Goal: Task Accomplishment & Management: Complete application form

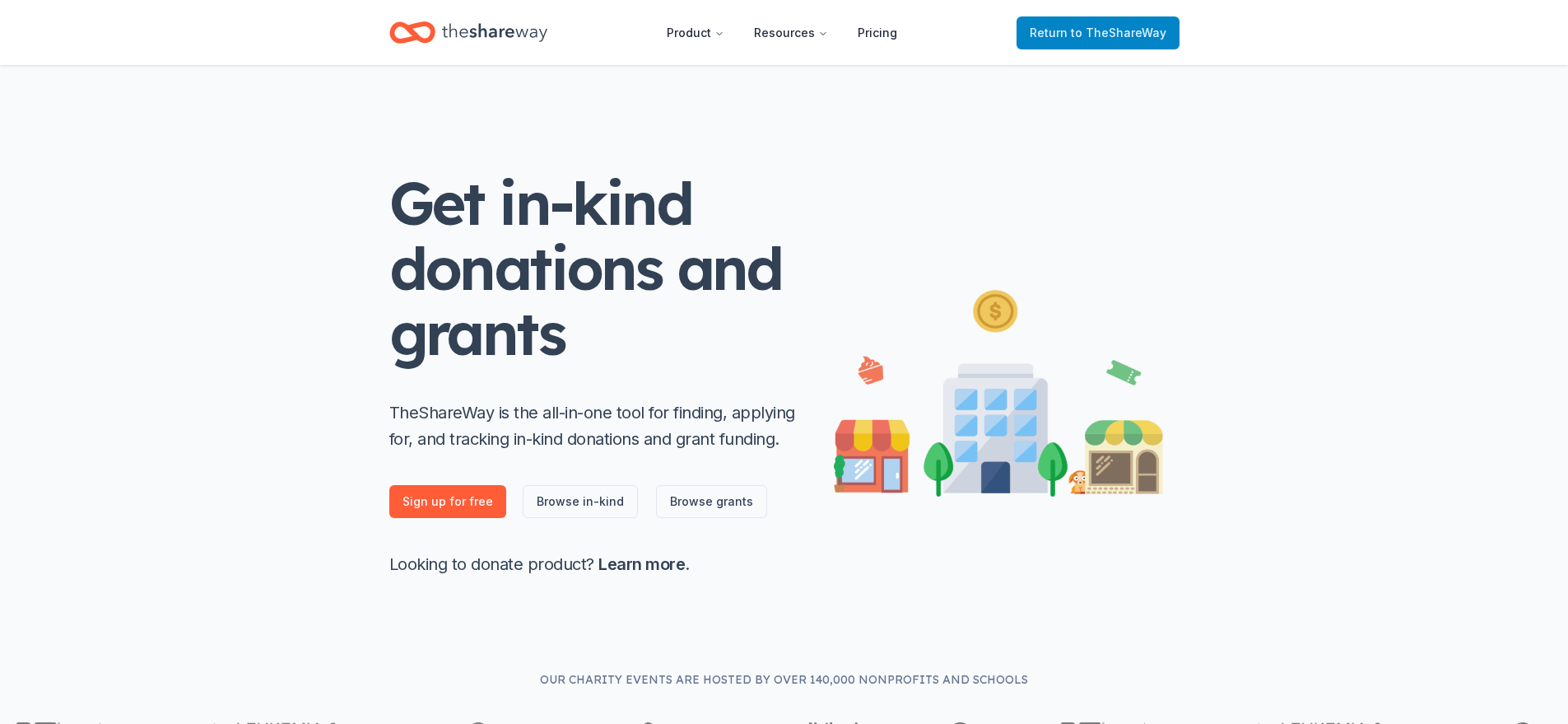
click at [1085, 31] on span "to TheShareWay" at bounding box center [1118, 32] width 95 height 14
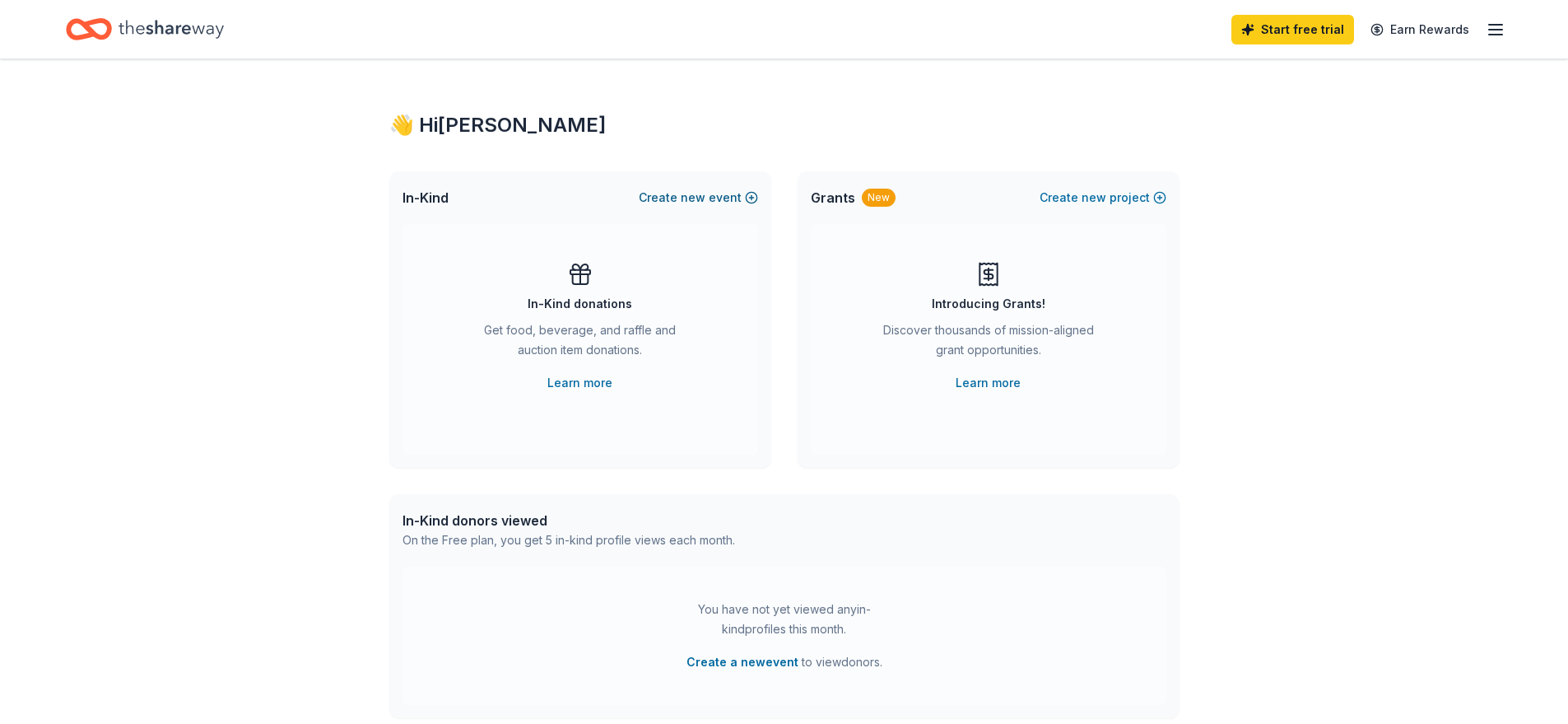
click at [676, 195] on button "Create new event" at bounding box center [698, 197] width 120 height 20
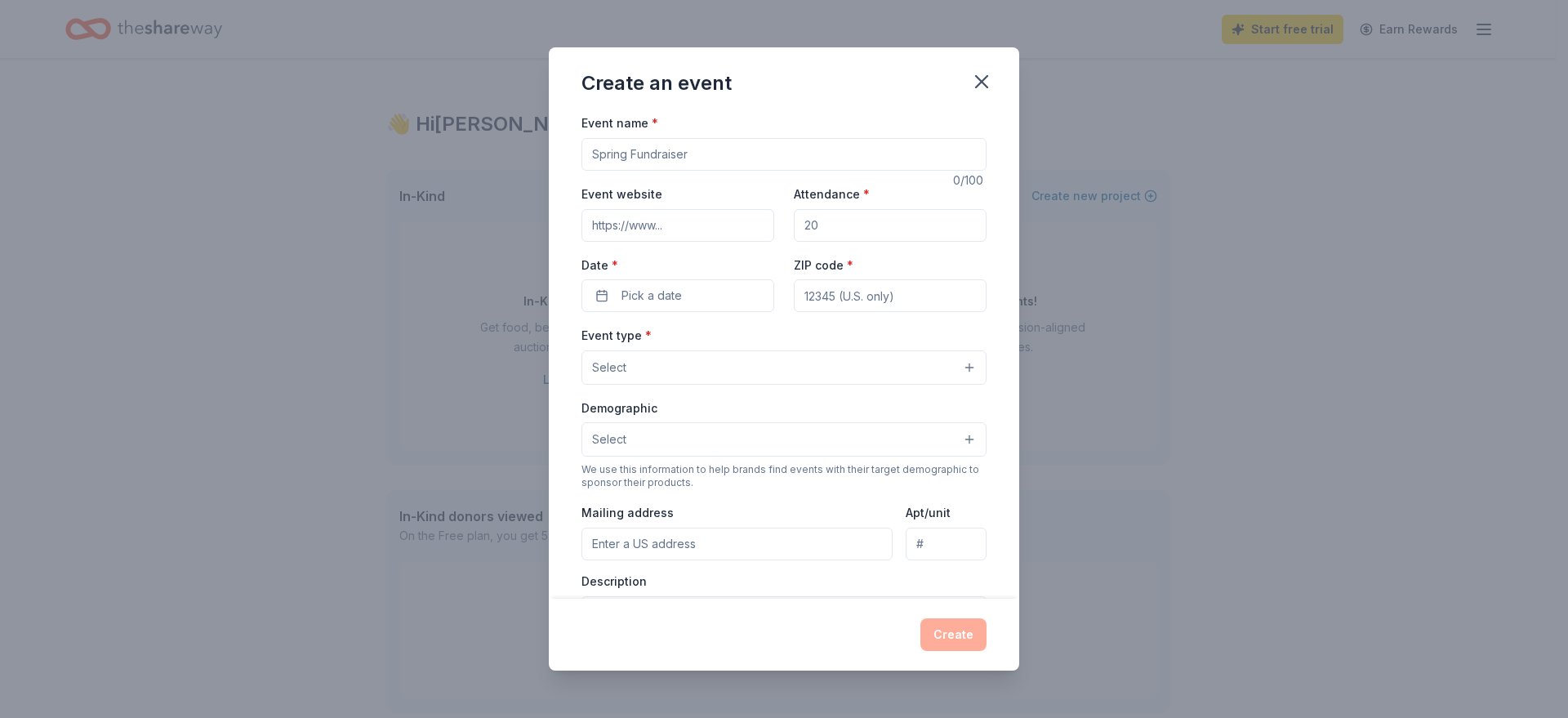
click at [704, 153] on input "Event name *" at bounding box center [784, 155] width 405 height 33
type input "o"
type input "October Middle School Experience"
type input "[DOMAIN_NAME]"
type input "40"
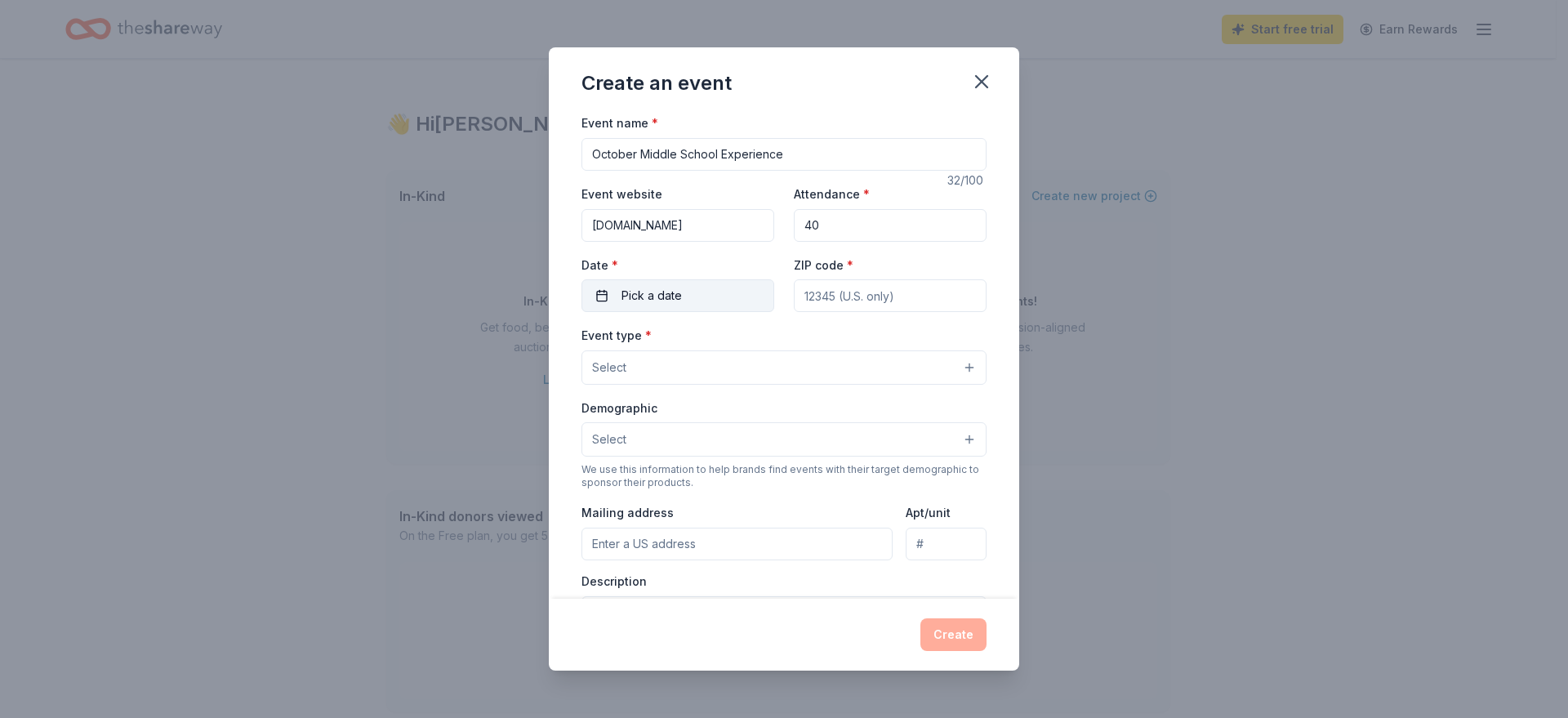
click at [623, 293] on span "Pick a date" at bounding box center [652, 295] width 60 height 19
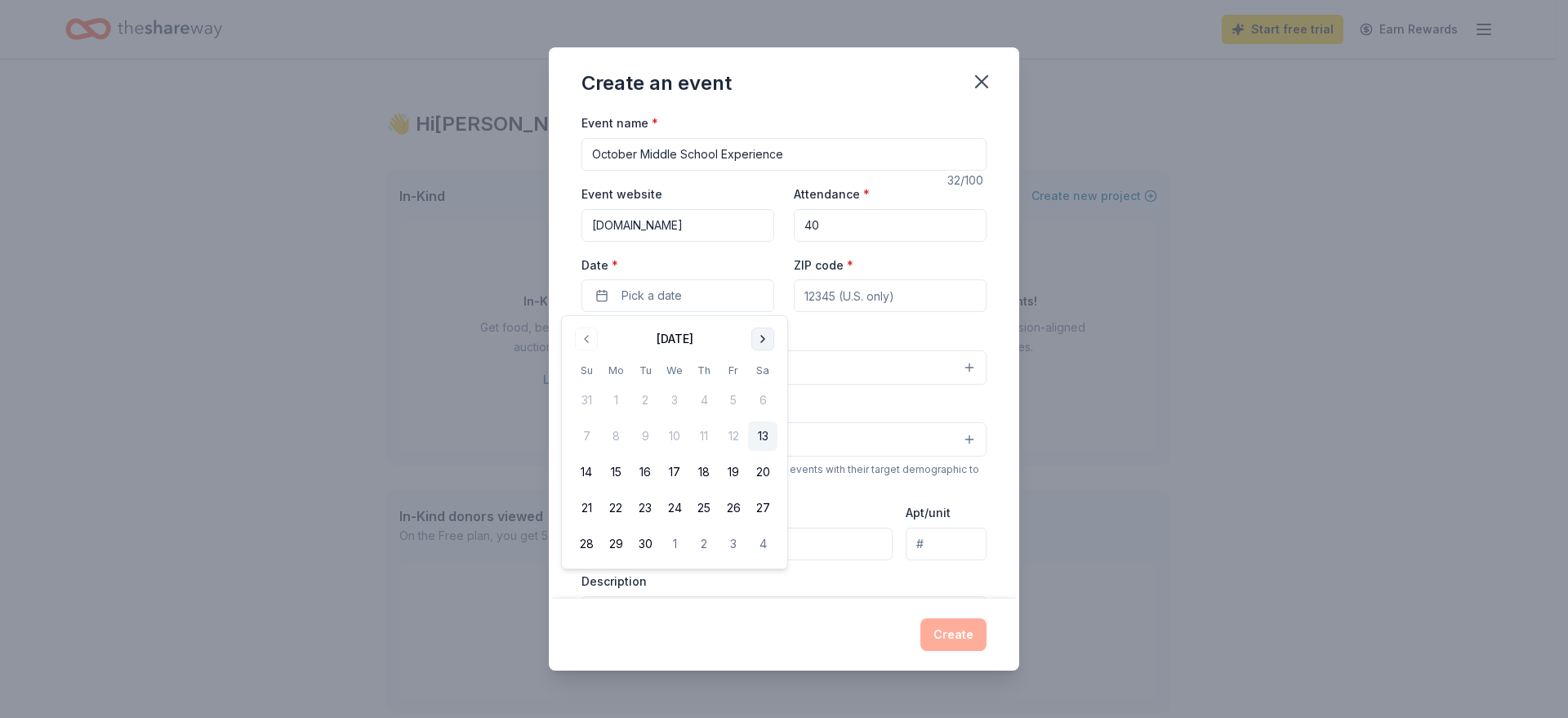
click at [759, 341] on button "Go to next month" at bounding box center [762, 338] width 22 height 22
click at [732, 510] on button "24" at bounding box center [734, 508] width 29 height 29
click at [911, 299] on input "ZIP code *" at bounding box center [891, 296] width 193 height 33
type input "64083"
click at [694, 359] on button "Select" at bounding box center [784, 367] width 405 height 34
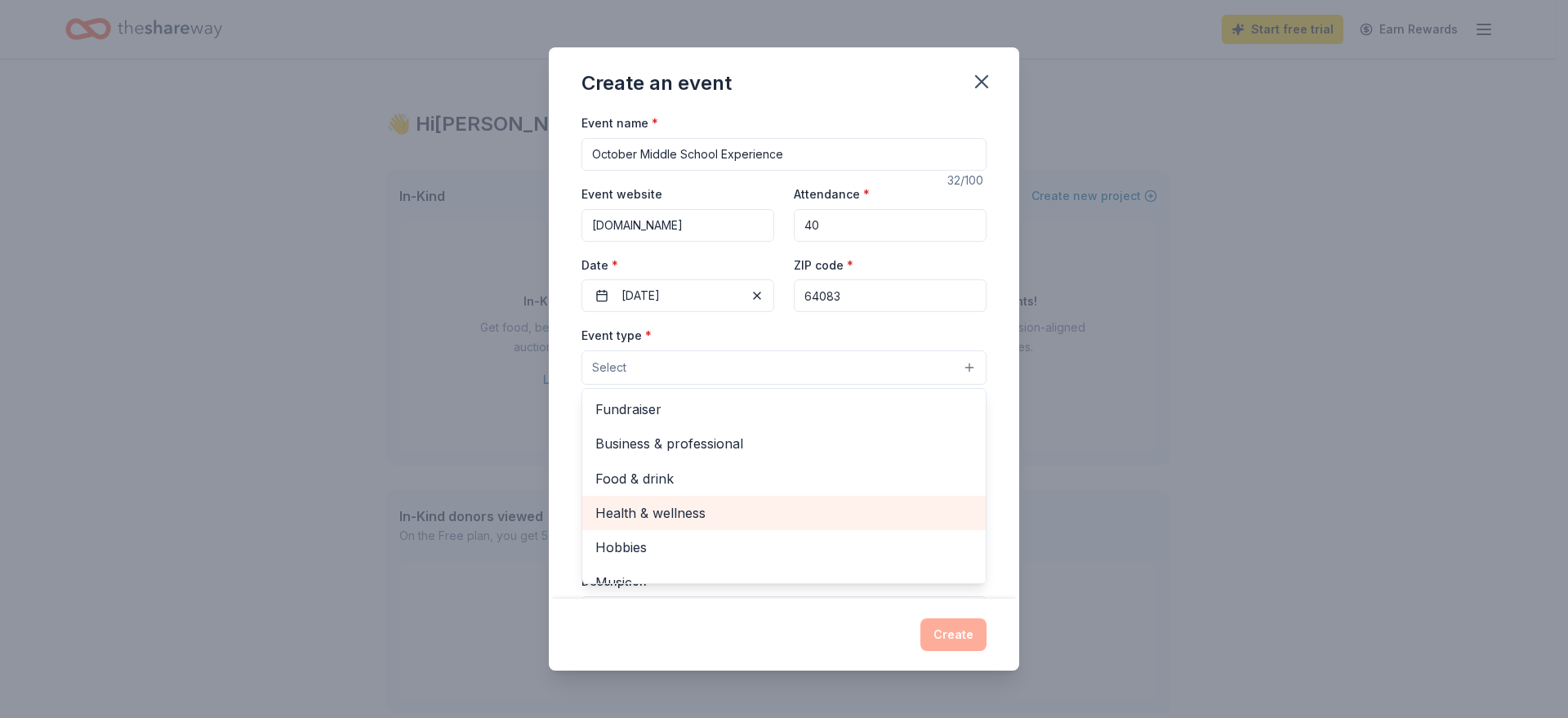
click at [668, 501] on div "Health & wellness" at bounding box center [784, 512] width 403 height 34
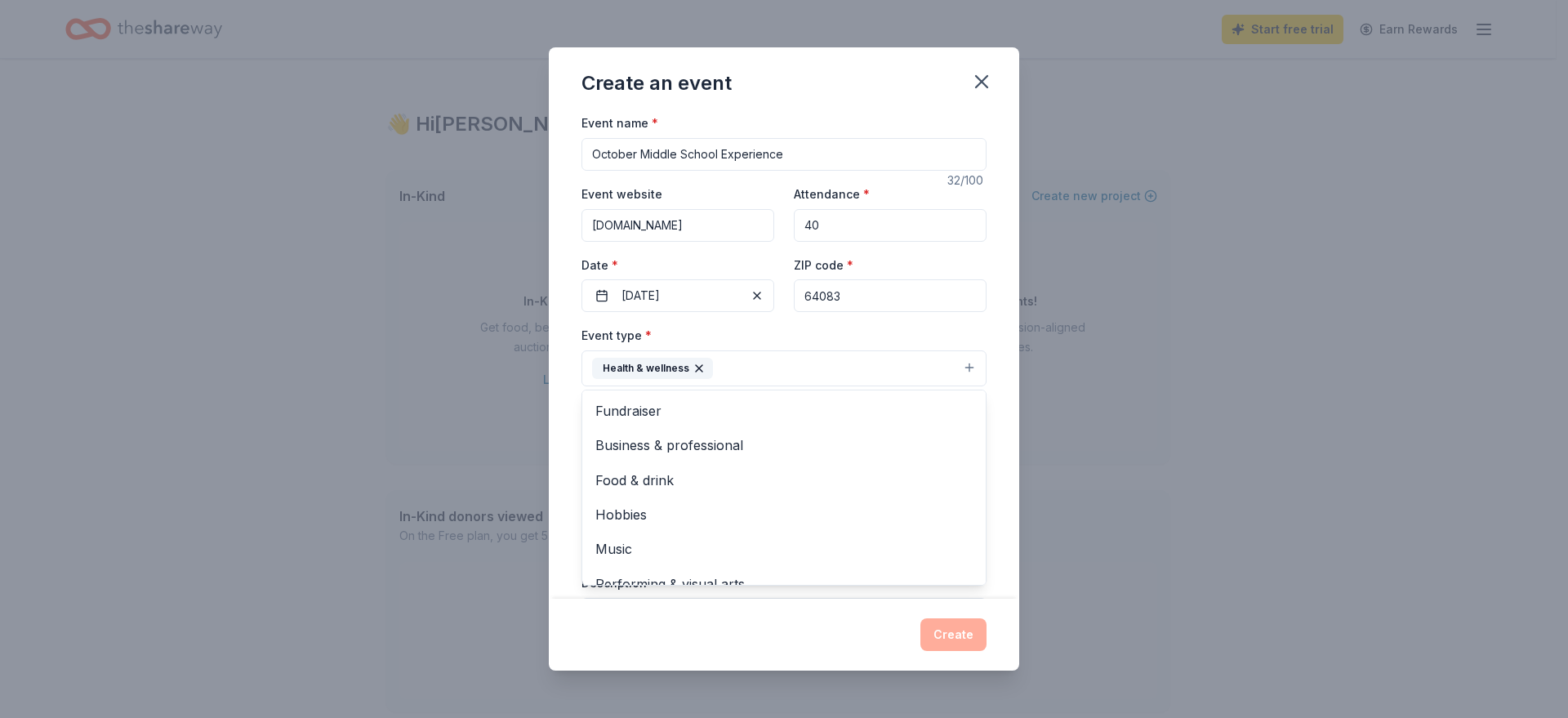
click at [977, 370] on div "Event name * October Middle School Experience 32 /100 Event website www.awesome…" at bounding box center [784, 356] width 471 height 485
click at [811, 441] on button "Select" at bounding box center [784, 440] width 405 height 34
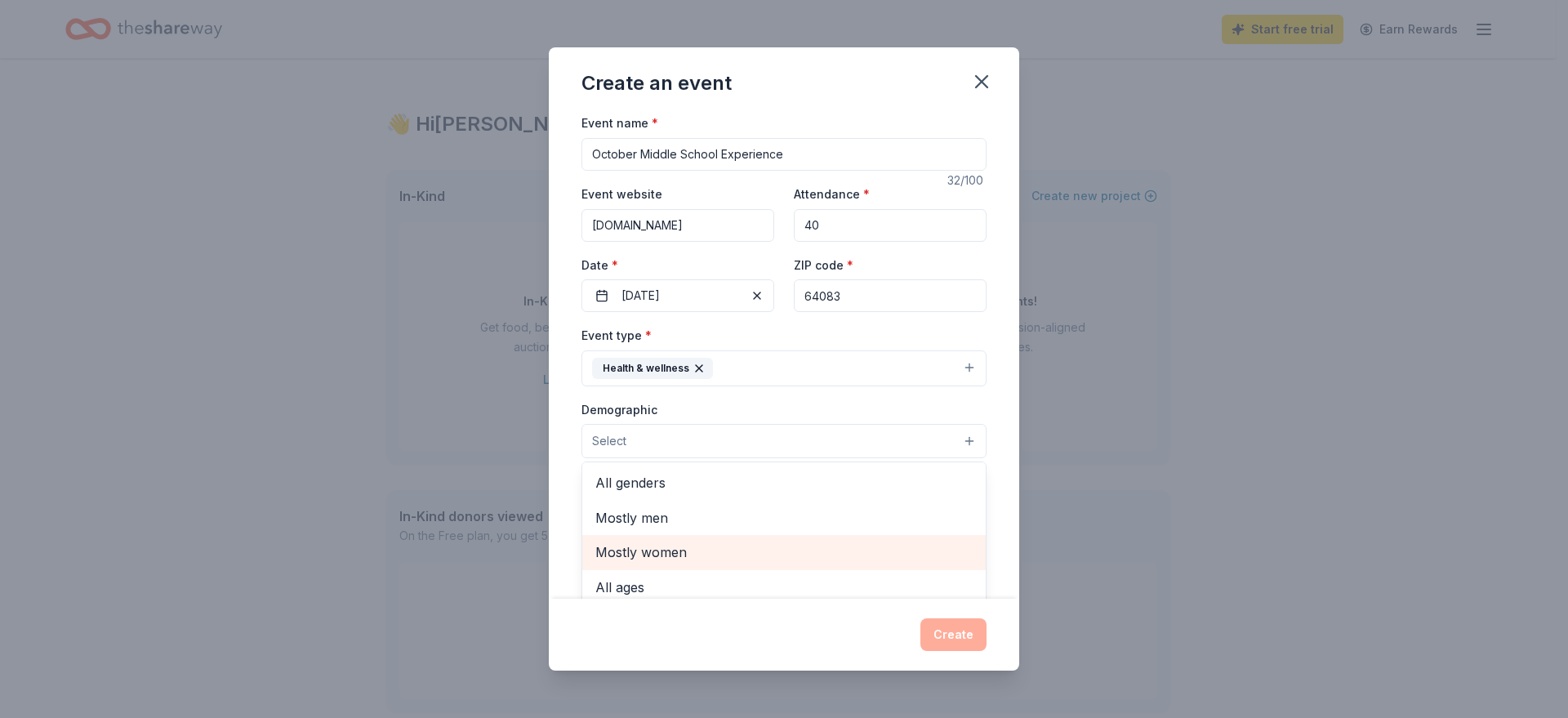
click at [771, 545] on span "Mostly women" at bounding box center [784, 552] width 377 height 21
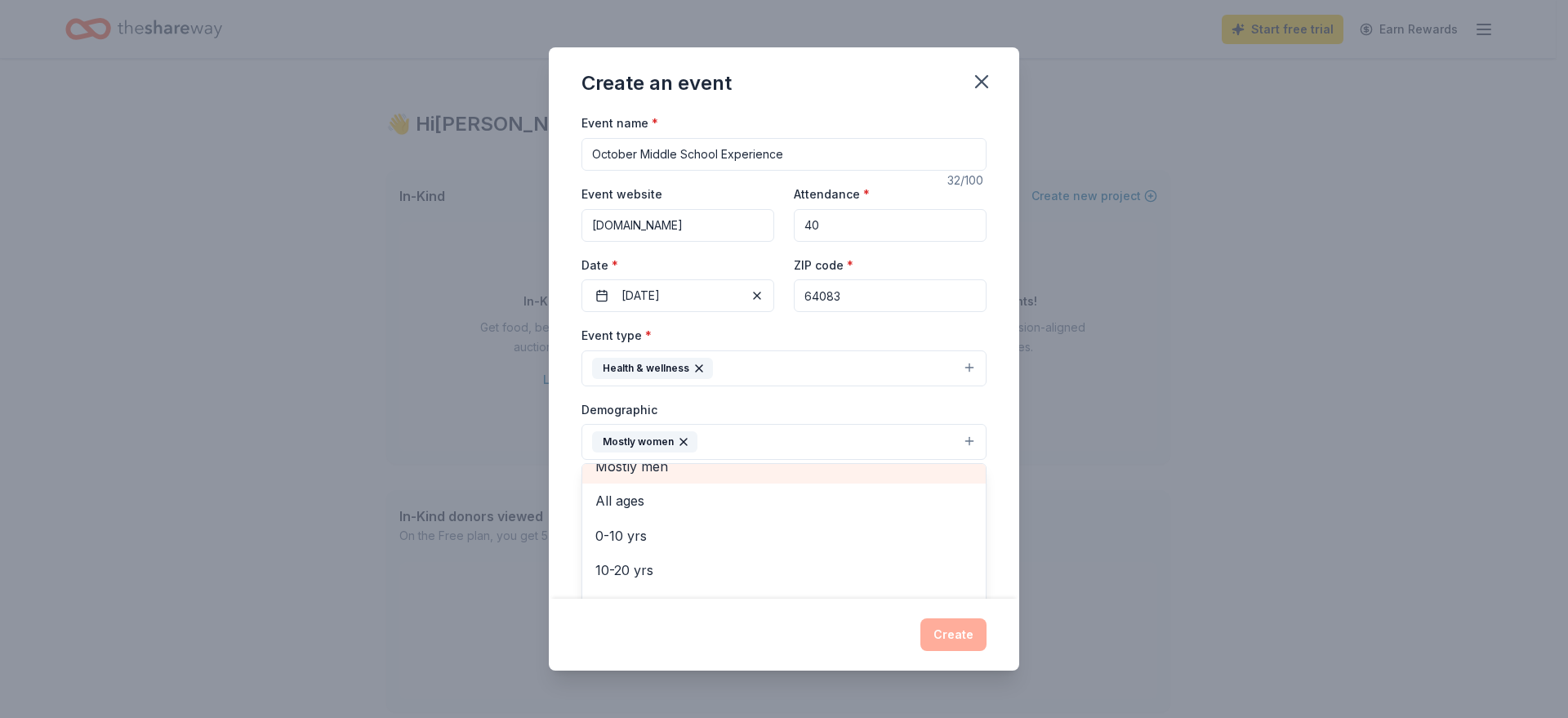
scroll to position [82, 0]
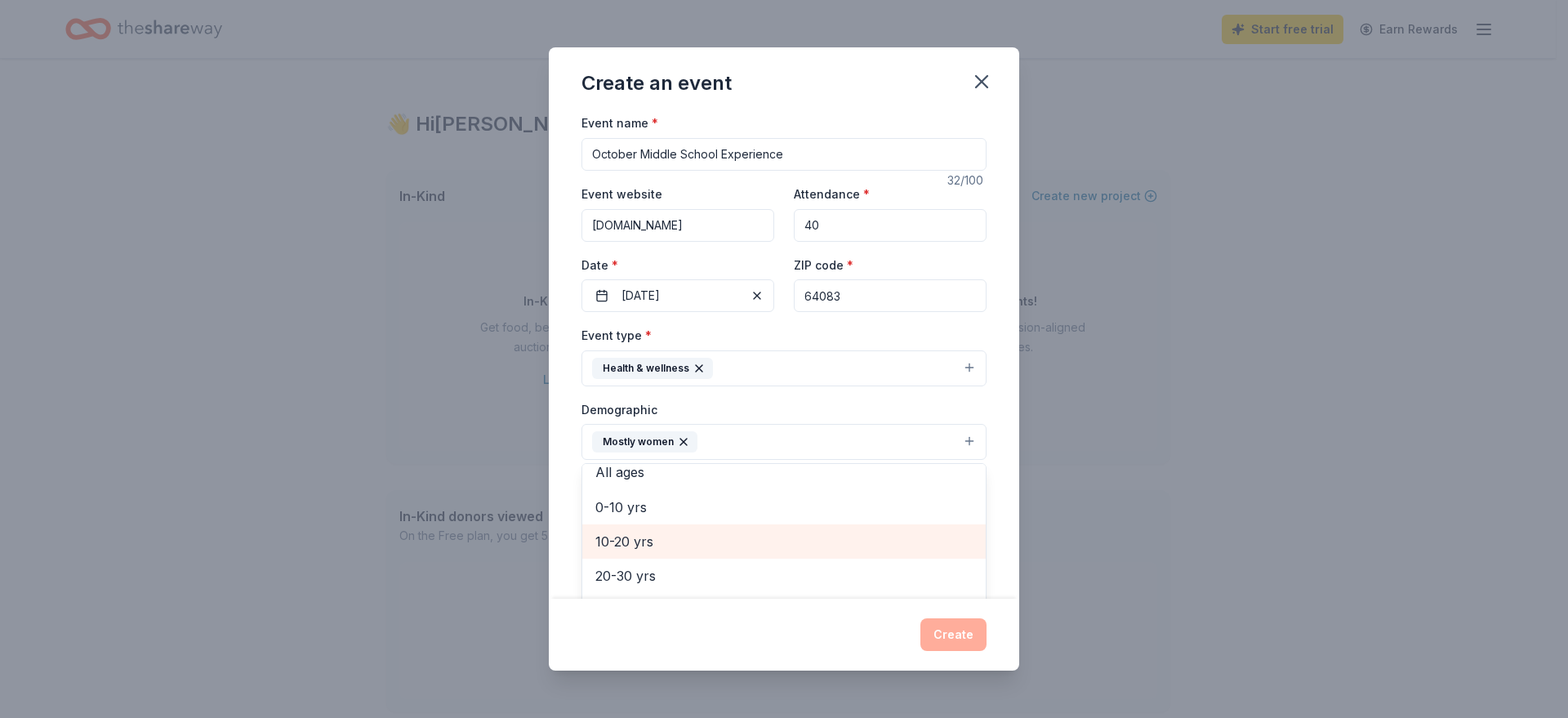
click at [753, 552] on span "10-20 yrs" at bounding box center [784, 542] width 377 height 21
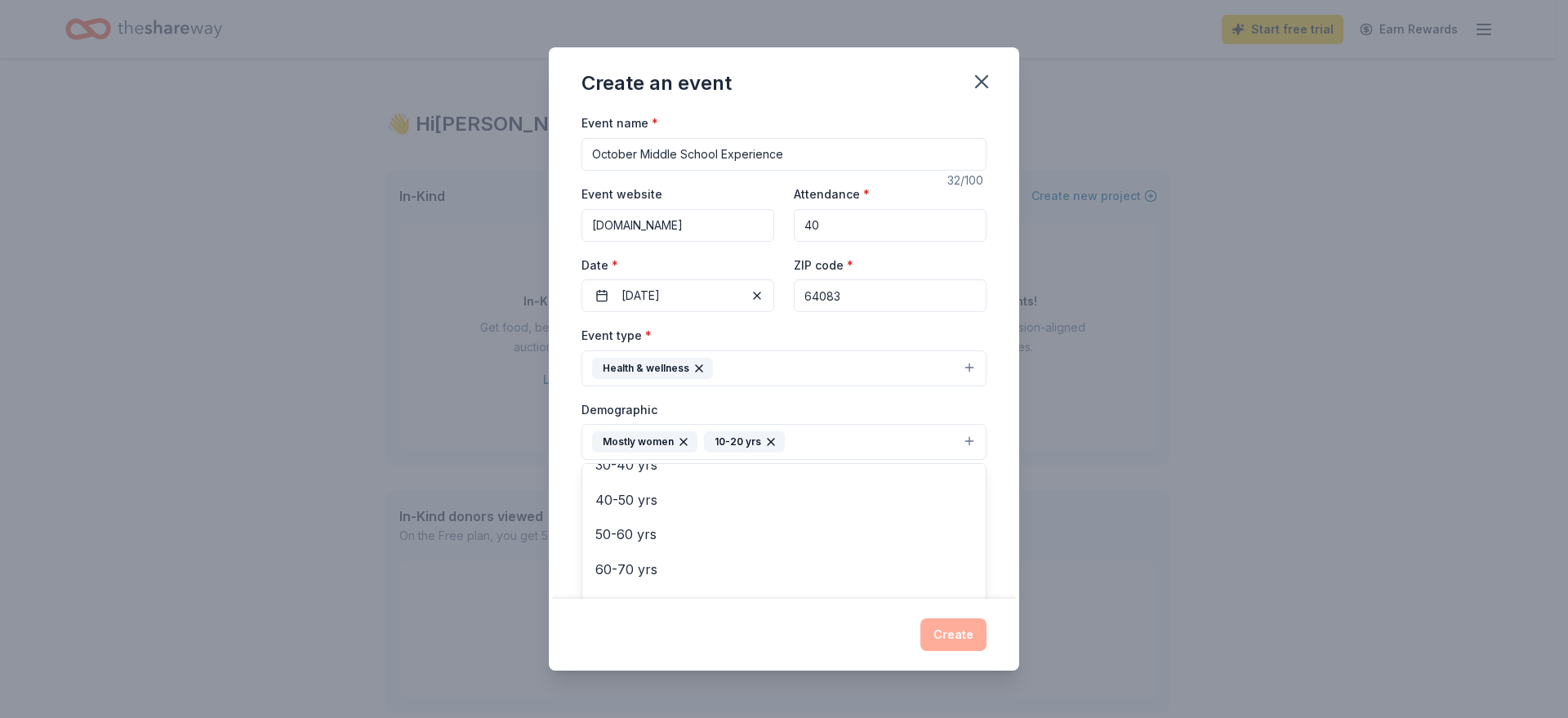
scroll to position [0, 0]
click at [993, 449] on div "Event name * October Middle School Experience 32 /100 Event website www.awesome…" at bounding box center [784, 356] width 471 height 485
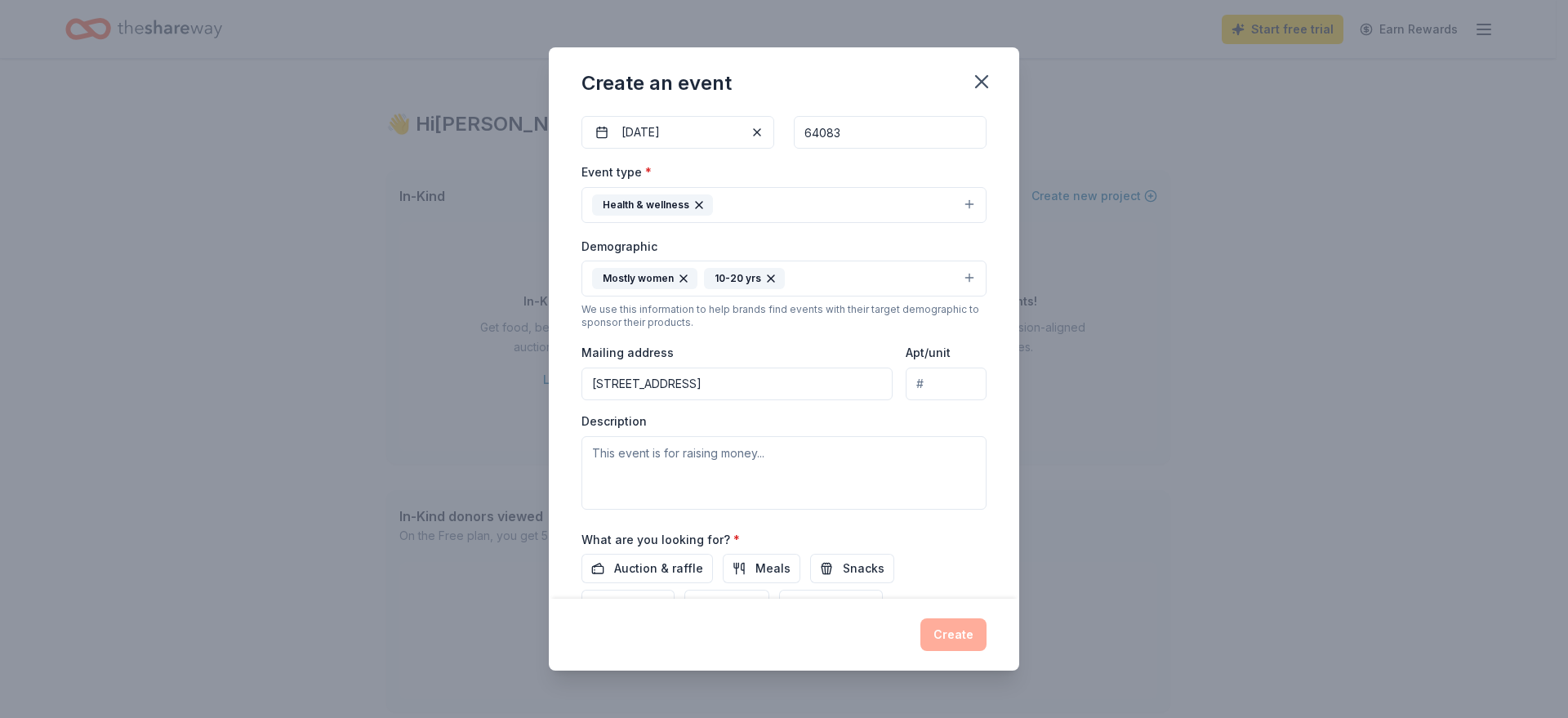
scroll to position [245, 0]
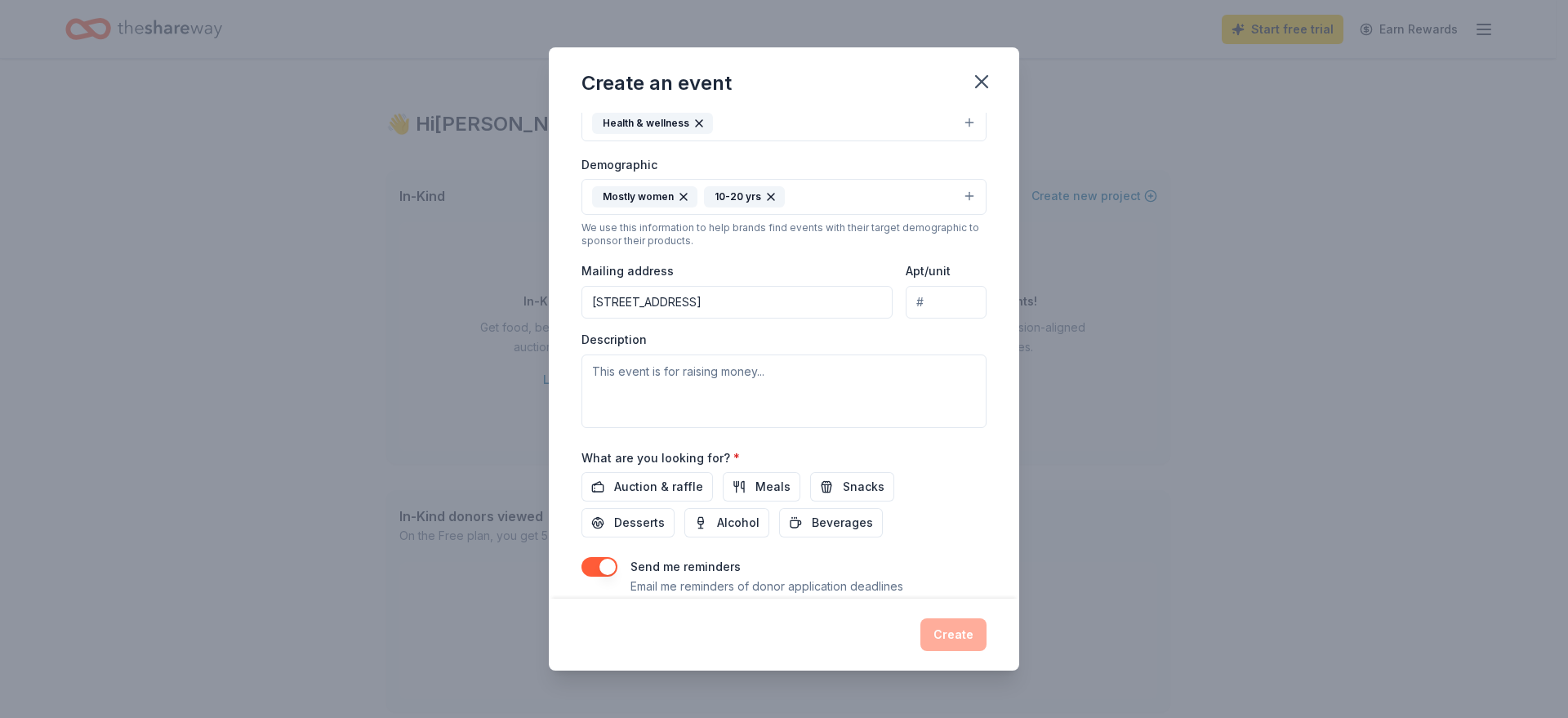
click at [795, 303] on input "1529 Wildwood Circle" at bounding box center [737, 302] width 311 height 33
click at [810, 310] on input "1529 Wildwood Circle" at bounding box center [737, 302] width 311 height 33
type input "1529 Wildwood Circle, Raymore, MO, 64083"
click at [683, 374] on textarea at bounding box center [784, 391] width 405 height 73
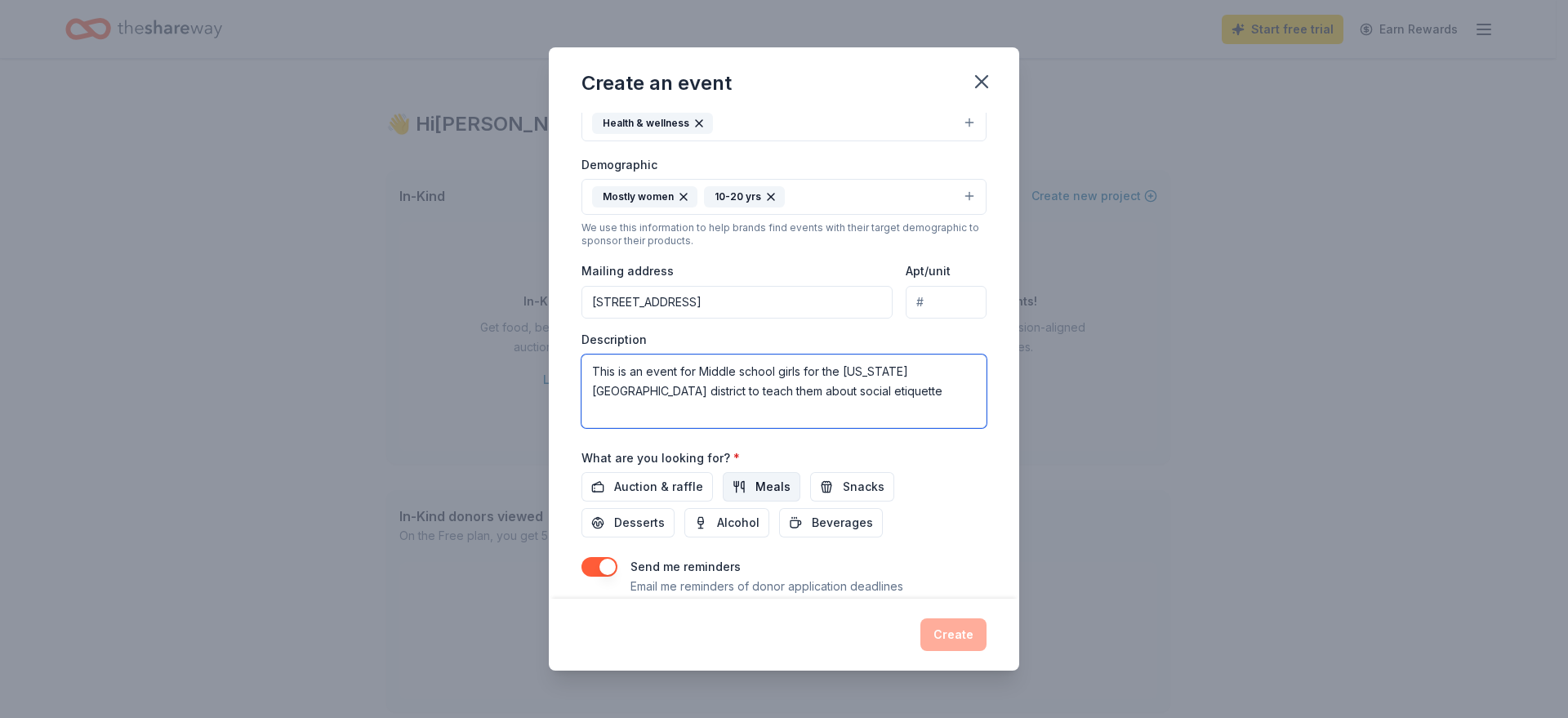
type textarea "This is an event for Middle school girls for the Kansas City School district to…"
click at [770, 487] on span "Meals" at bounding box center [773, 487] width 35 height 19
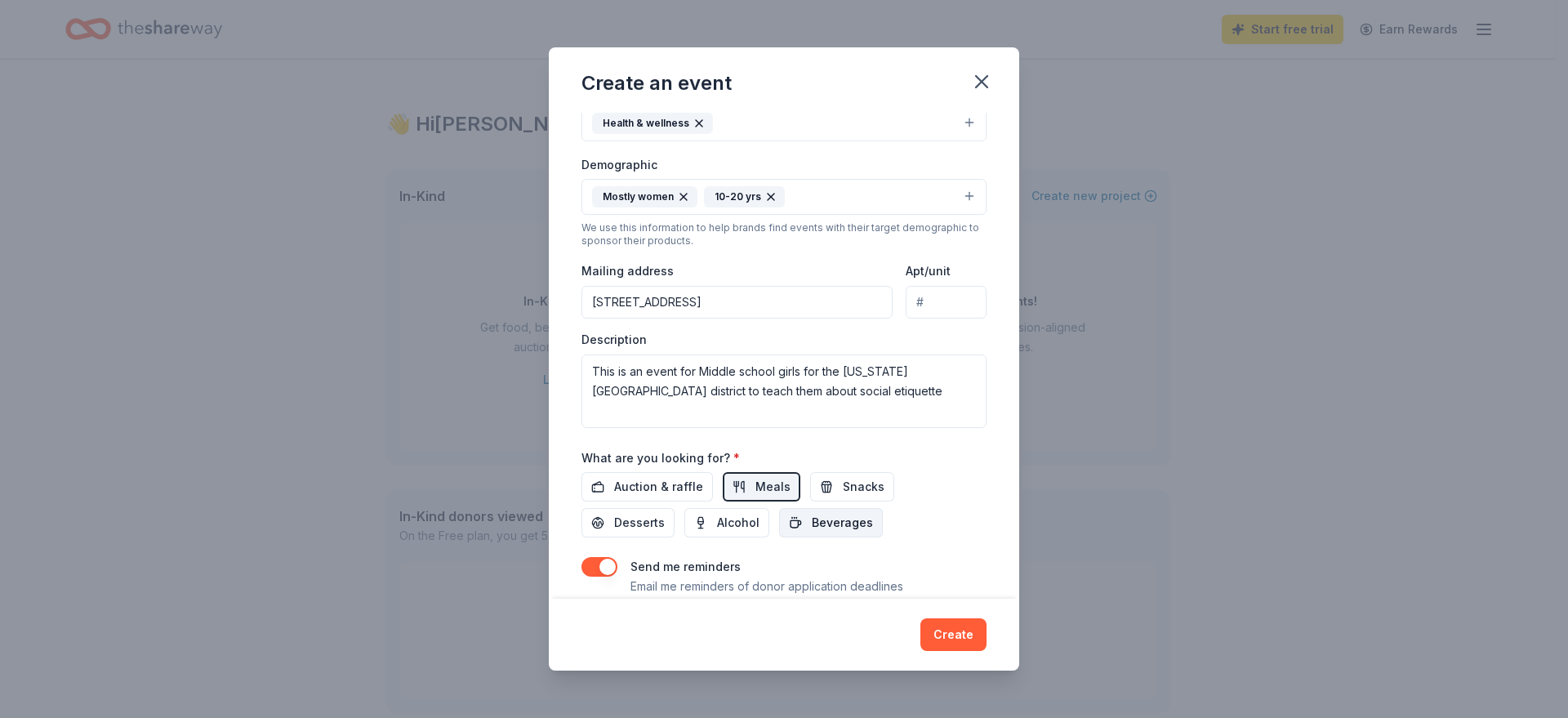
click at [851, 532] on span "Beverages" at bounding box center [842, 522] width 61 height 19
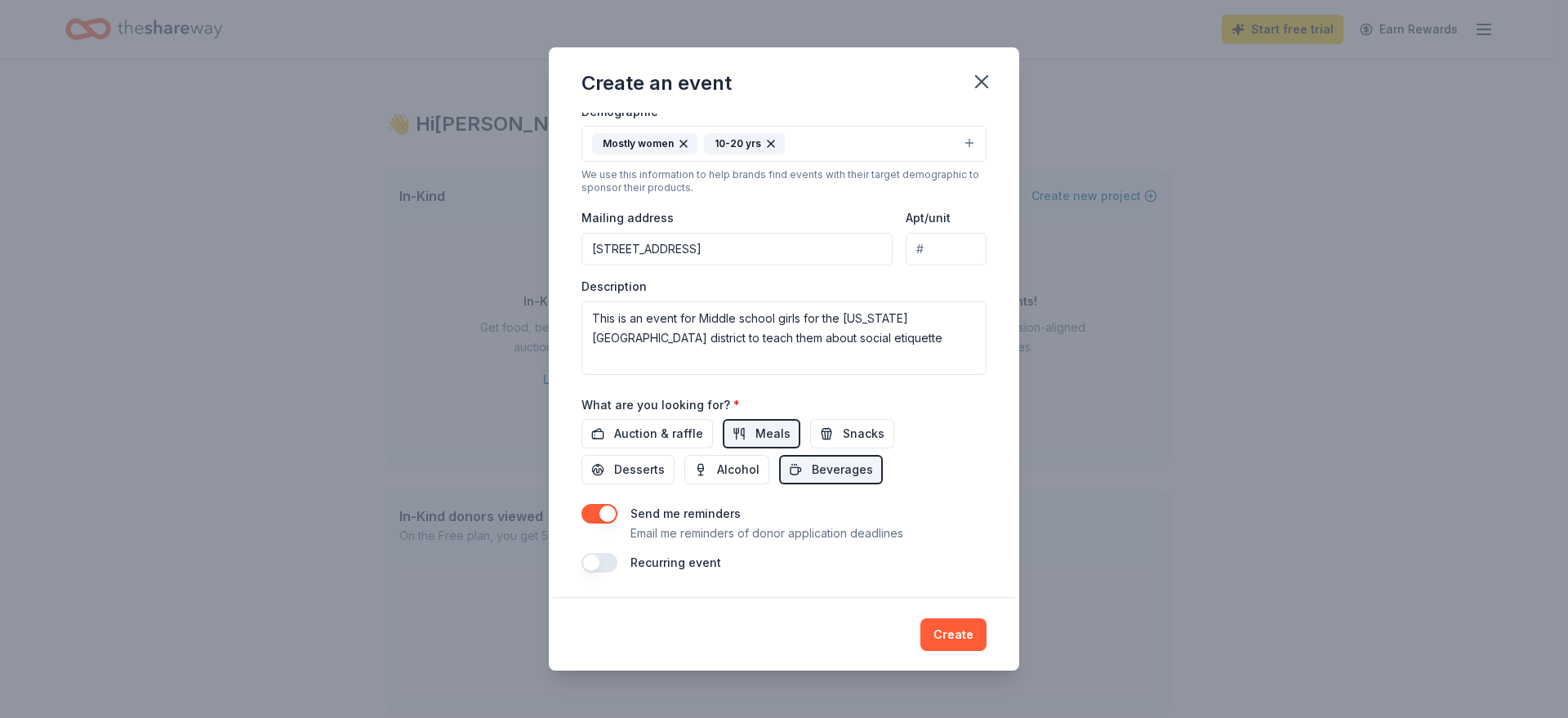
click at [607, 561] on button "button" at bounding box center [599, 562] width 36 height 19
click at [593, 510] on button "button" at bounding box center [599, 513] width 36 height 19
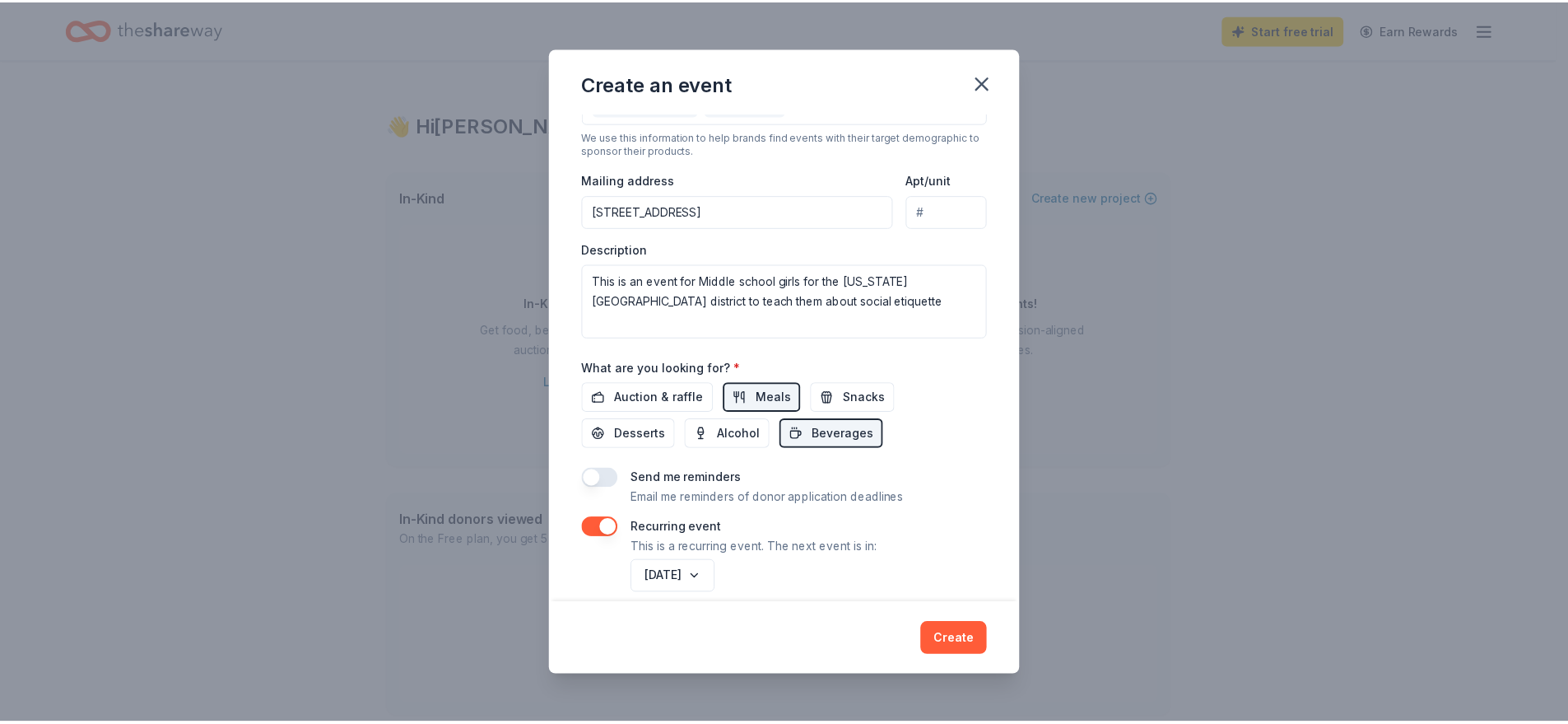
scroll to position [360, 0]
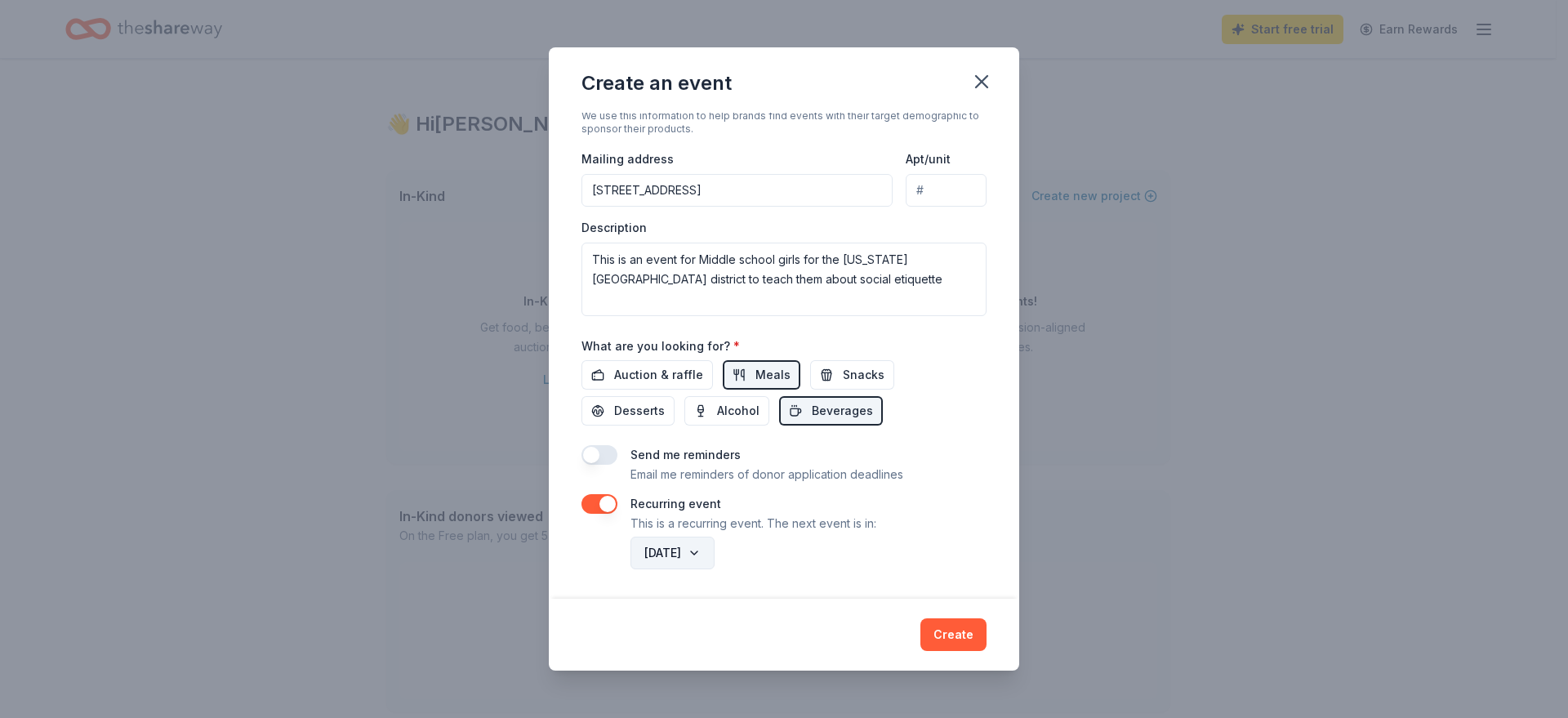
click at [714, 549] on button "October 2026" at bounding box center [672, 553] width 84 height 33
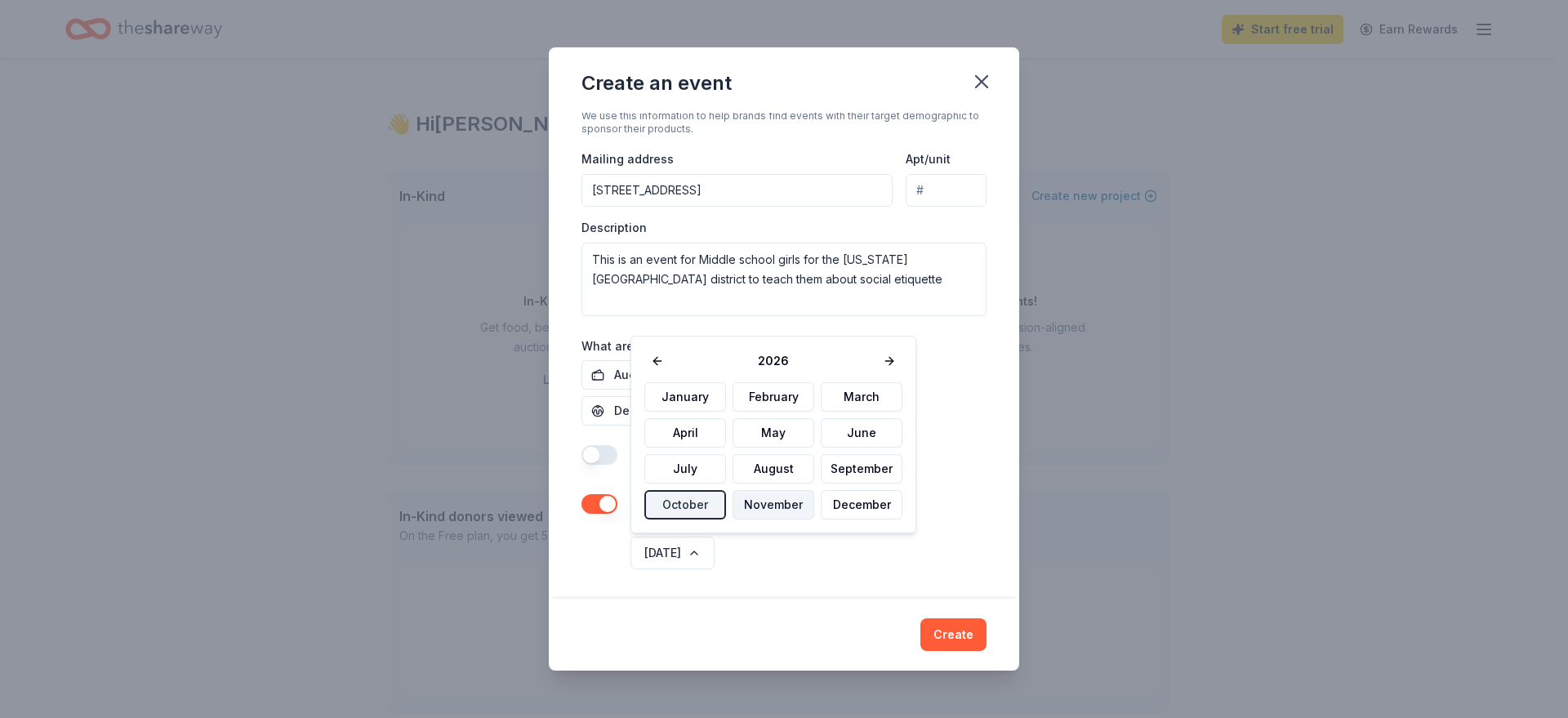
click at [767, 509] on button "November" at bounding box center [774, 505] width 82 height 29
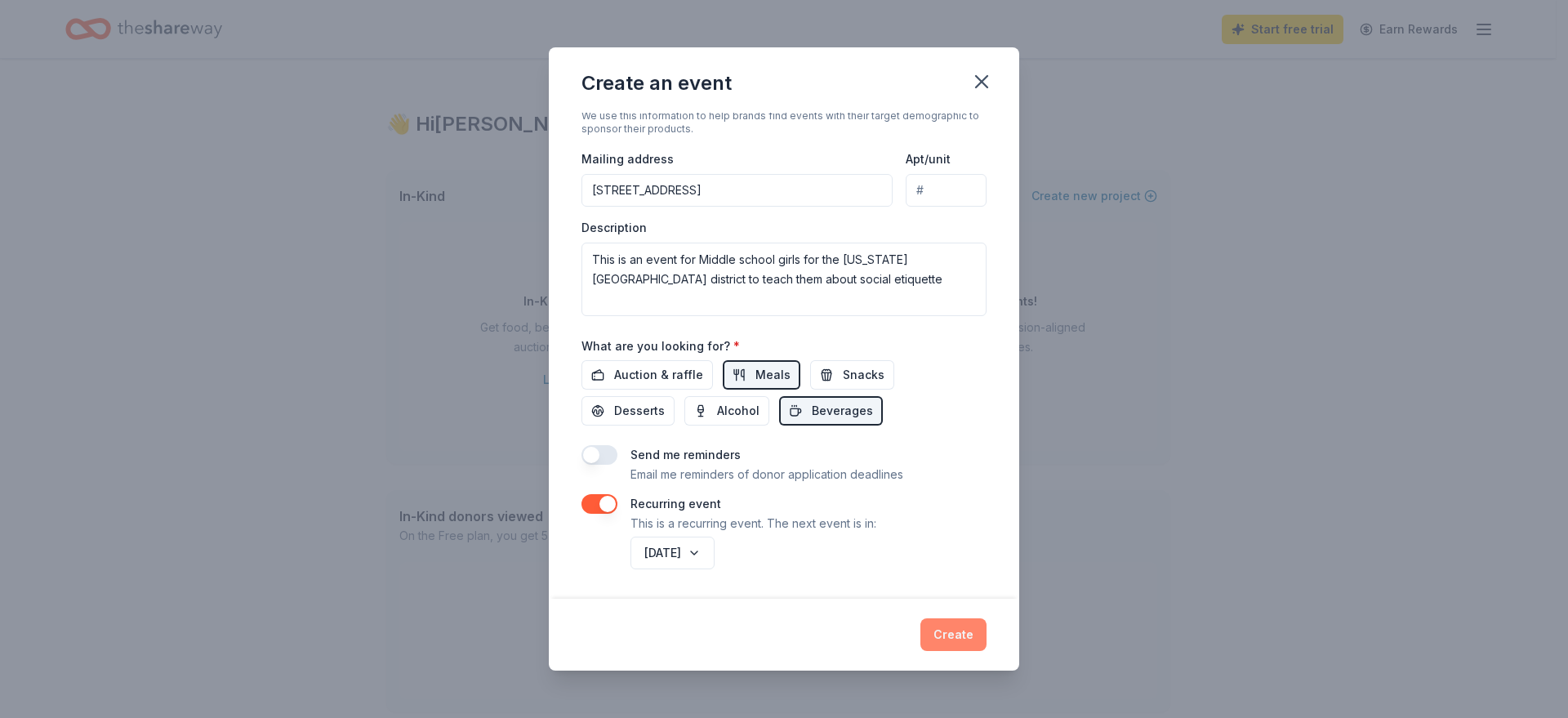
click at [966, 630] on button "Create" at bounding box center [954, 635] width 66 height 33
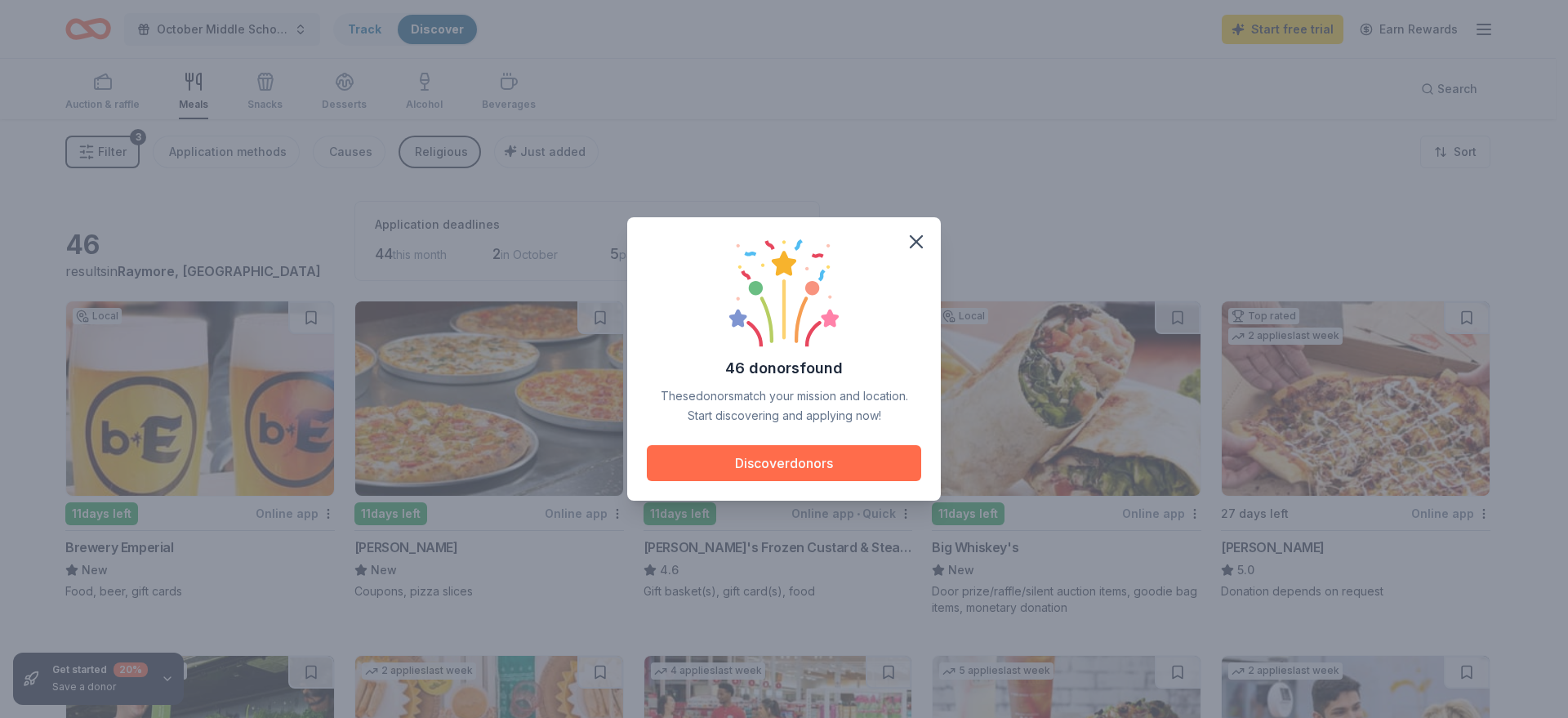
click at [788, 461] on button "Discover donors" at bounding box center [784, 463] width 275 height 36
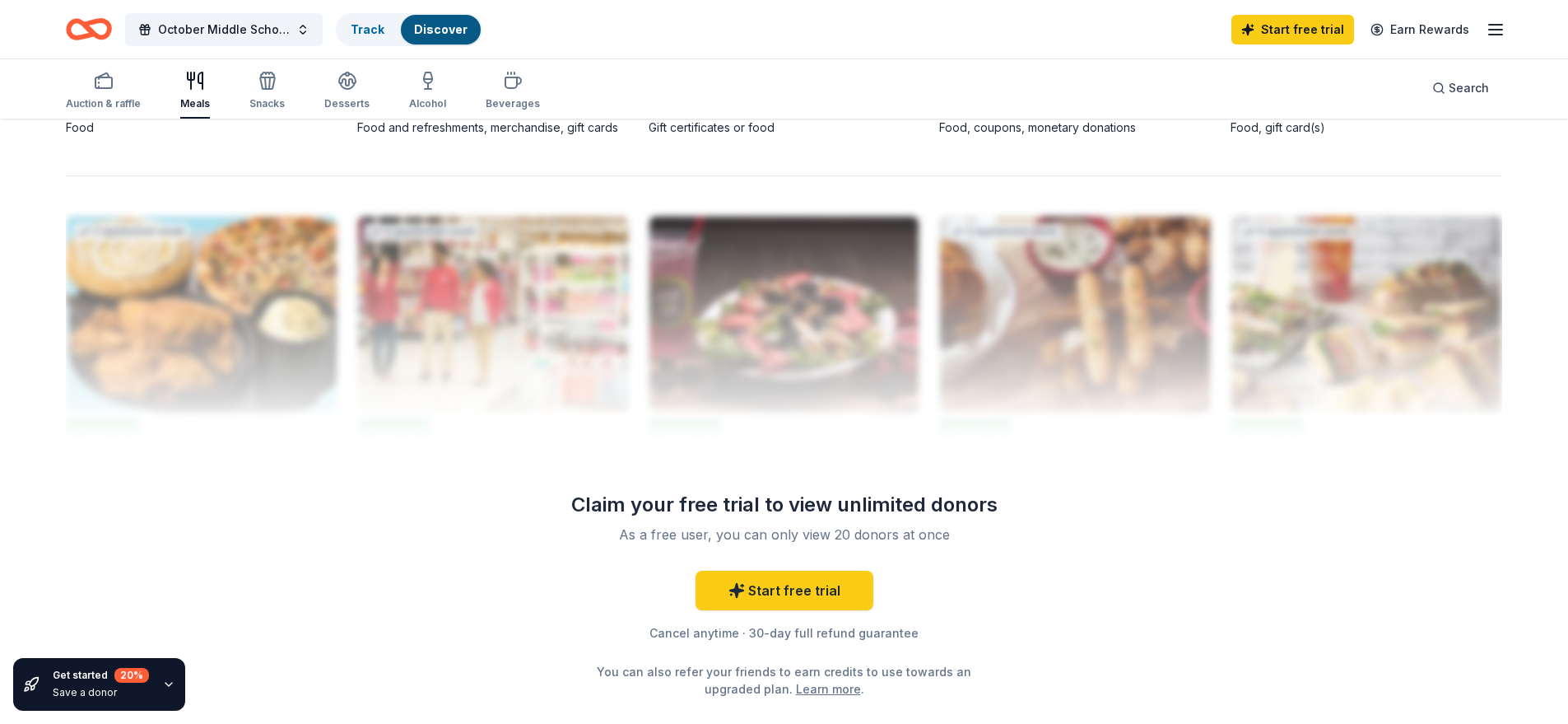
scroll to position [1637, 0]
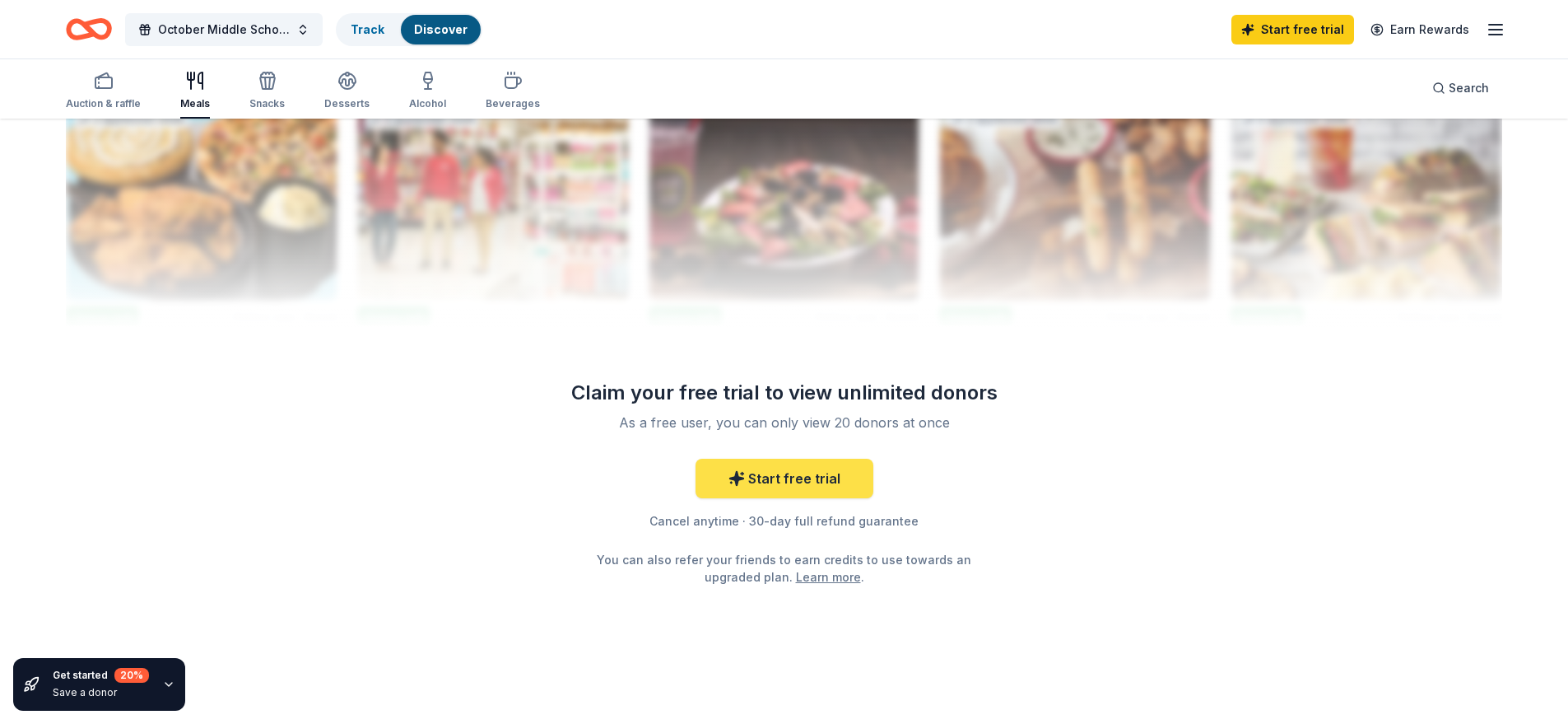
click at [779, 488] on link "Start free trial" at bounding box center [784, 478] width 178 height 39
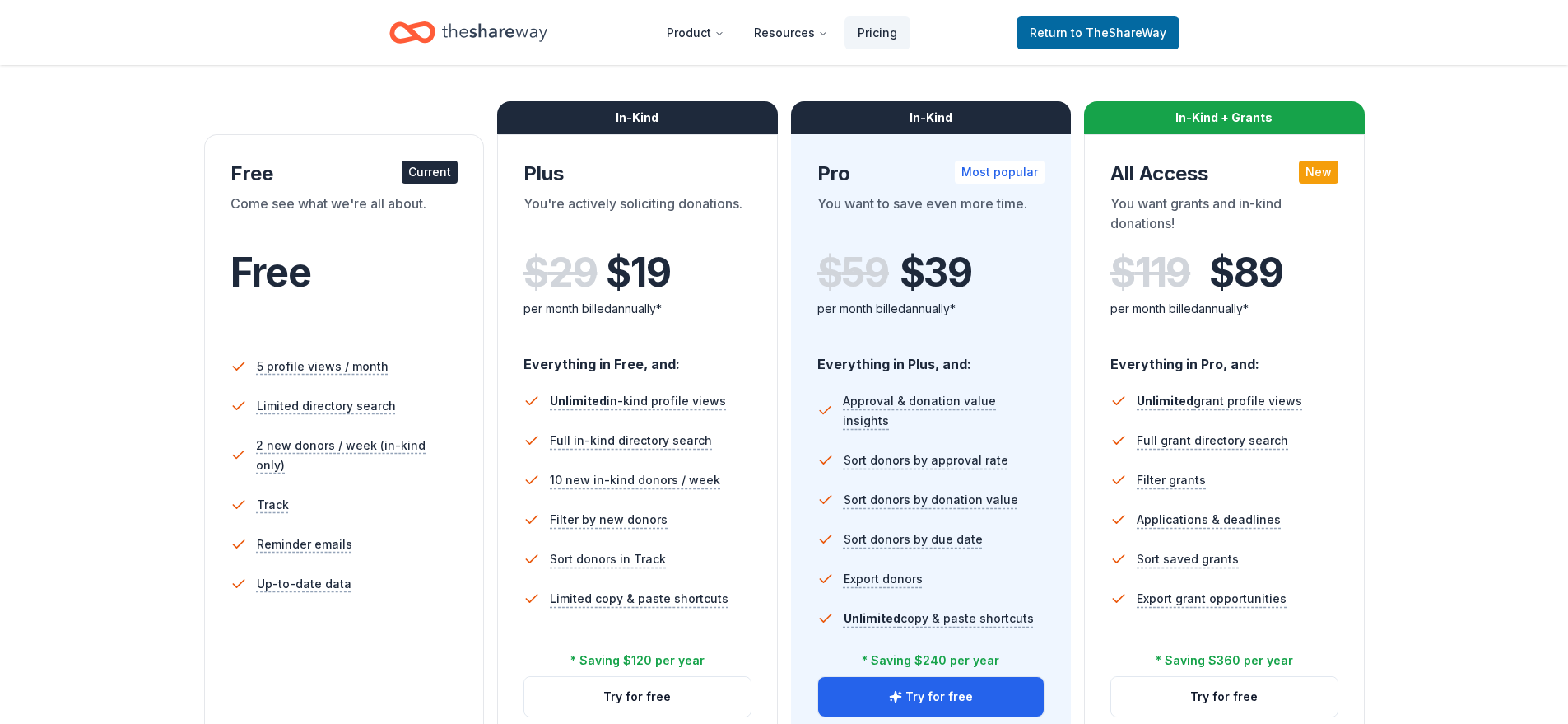
scroll to position [247, 0]
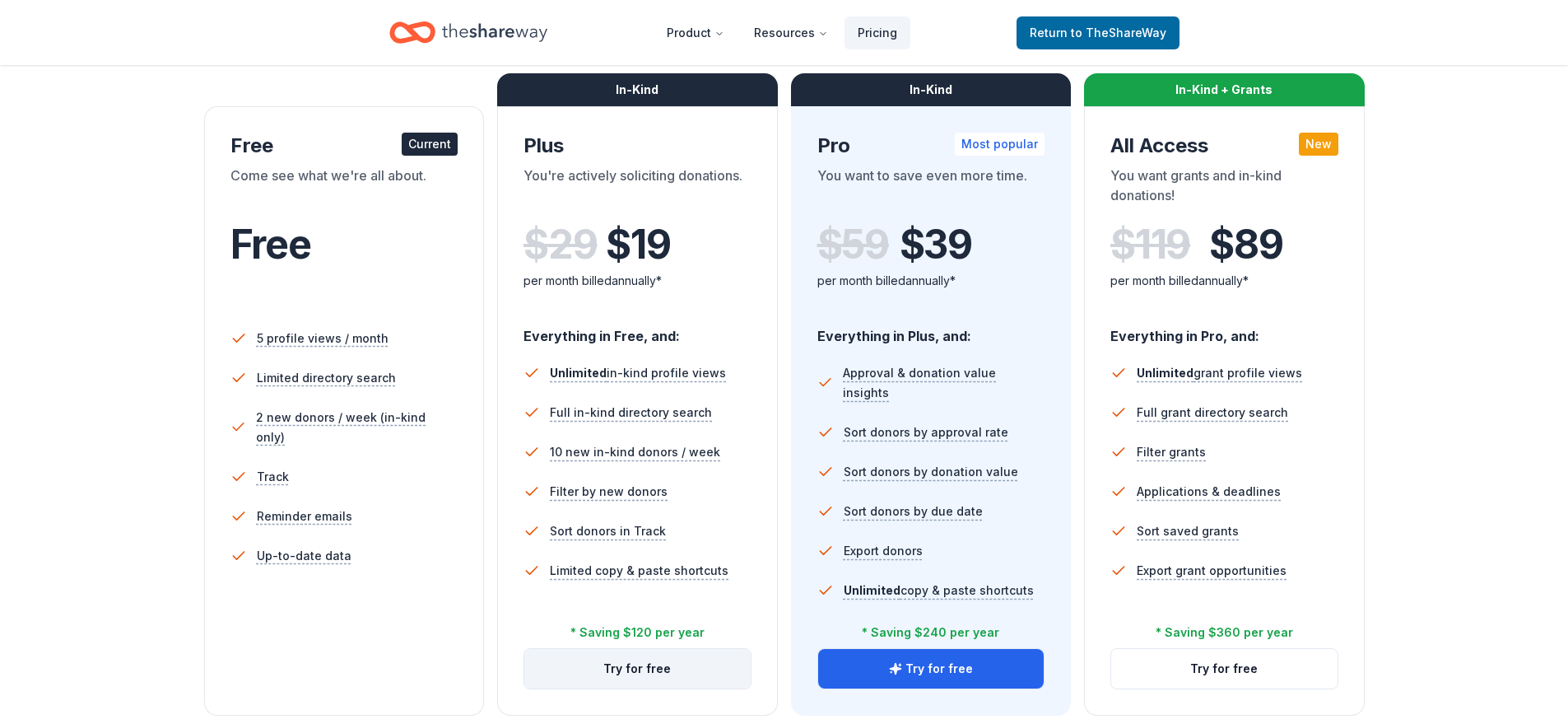
click at [661, 669] on button "Try for free" at bounding box center [637, 669] width 227 height 39
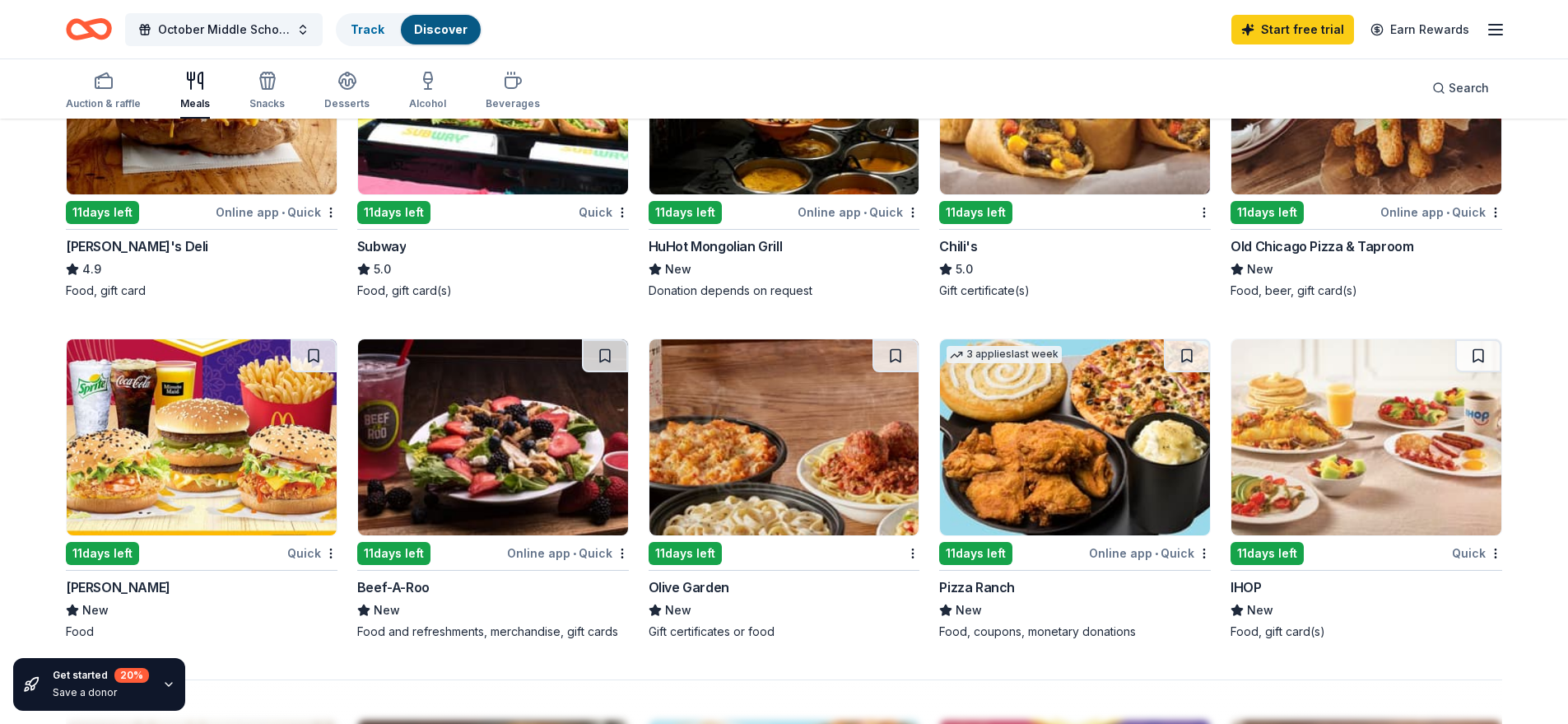
scroll to position [1071, 0]
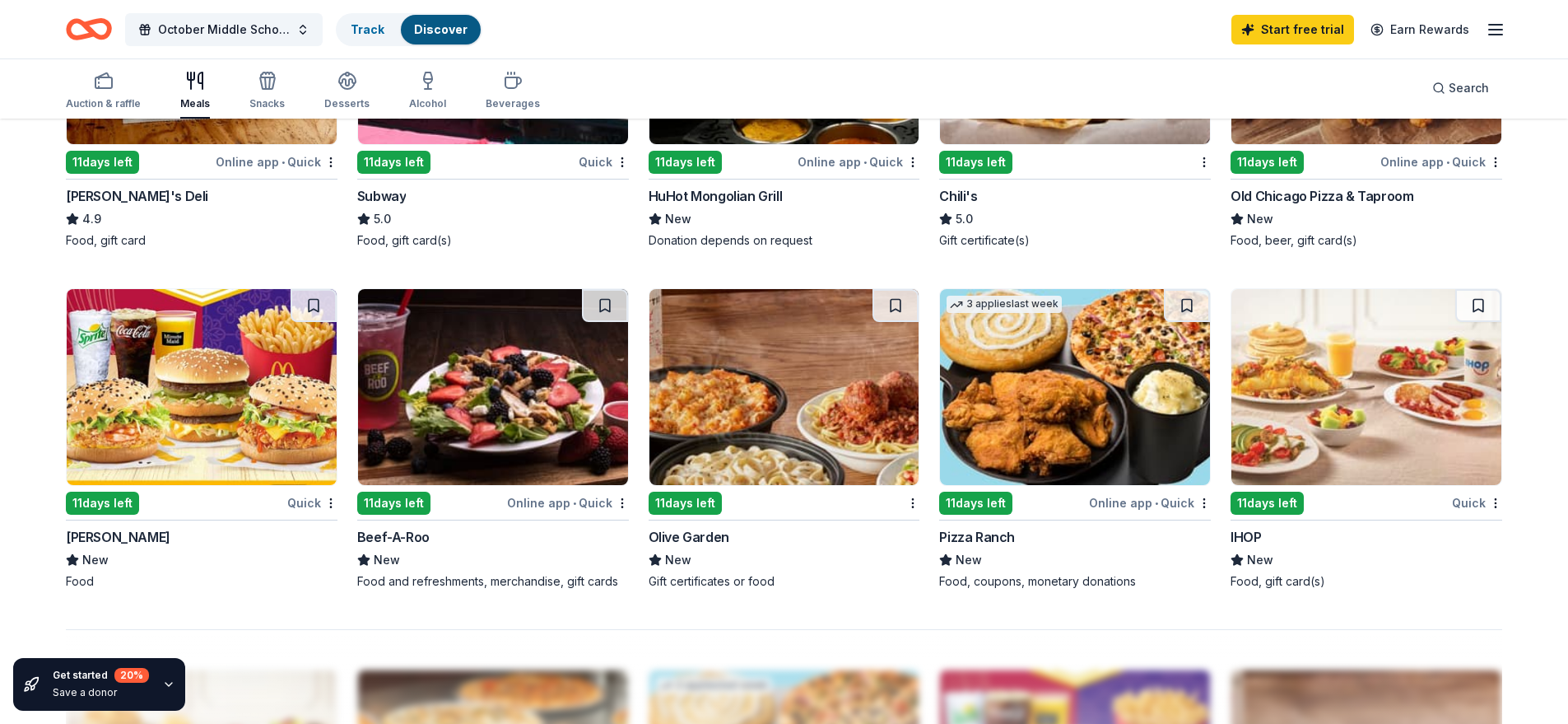
click at [1039, 56] on div "October Middle School Experience Track Discover Start free trial Earn Rewards" at bounding box center [784, 29] width 1568 height 59
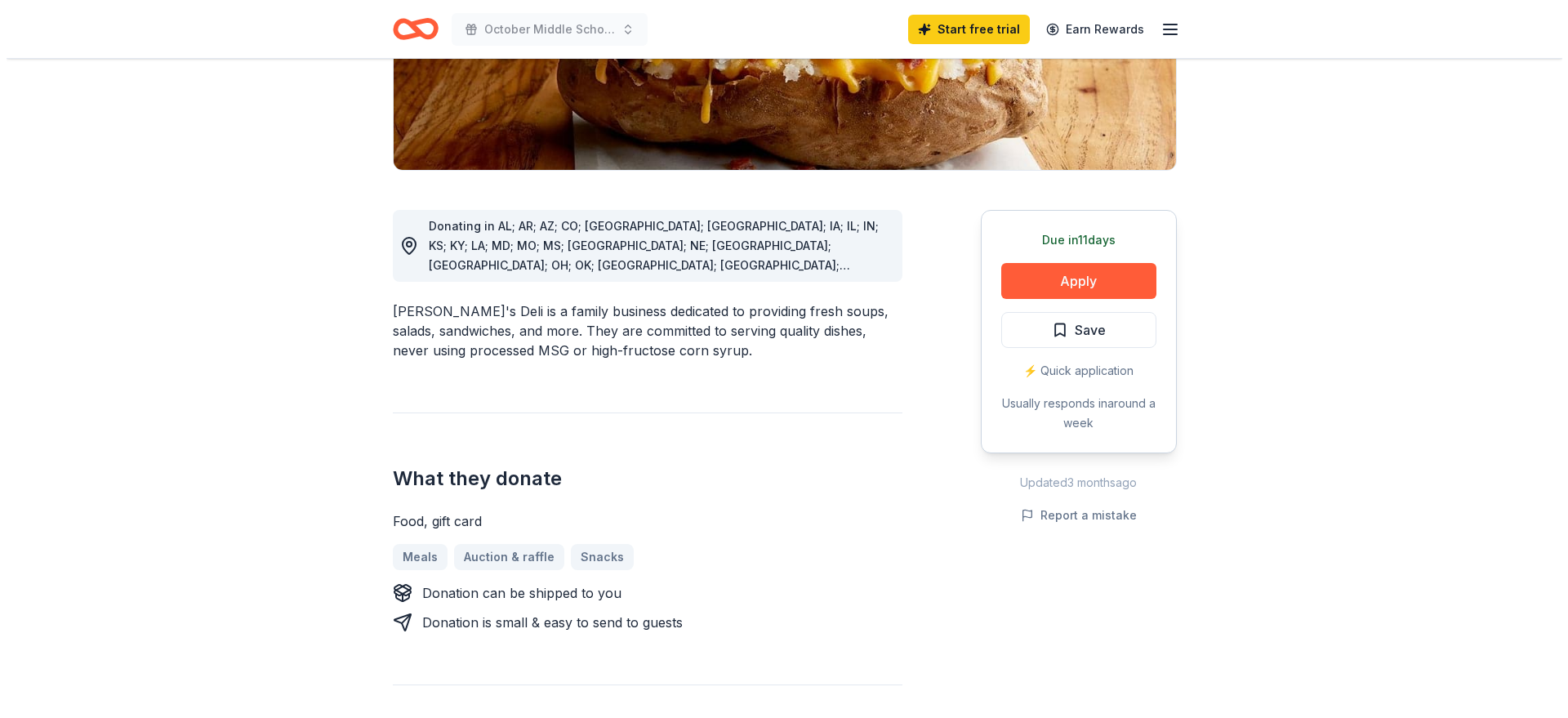
scroll to position [326, 0]
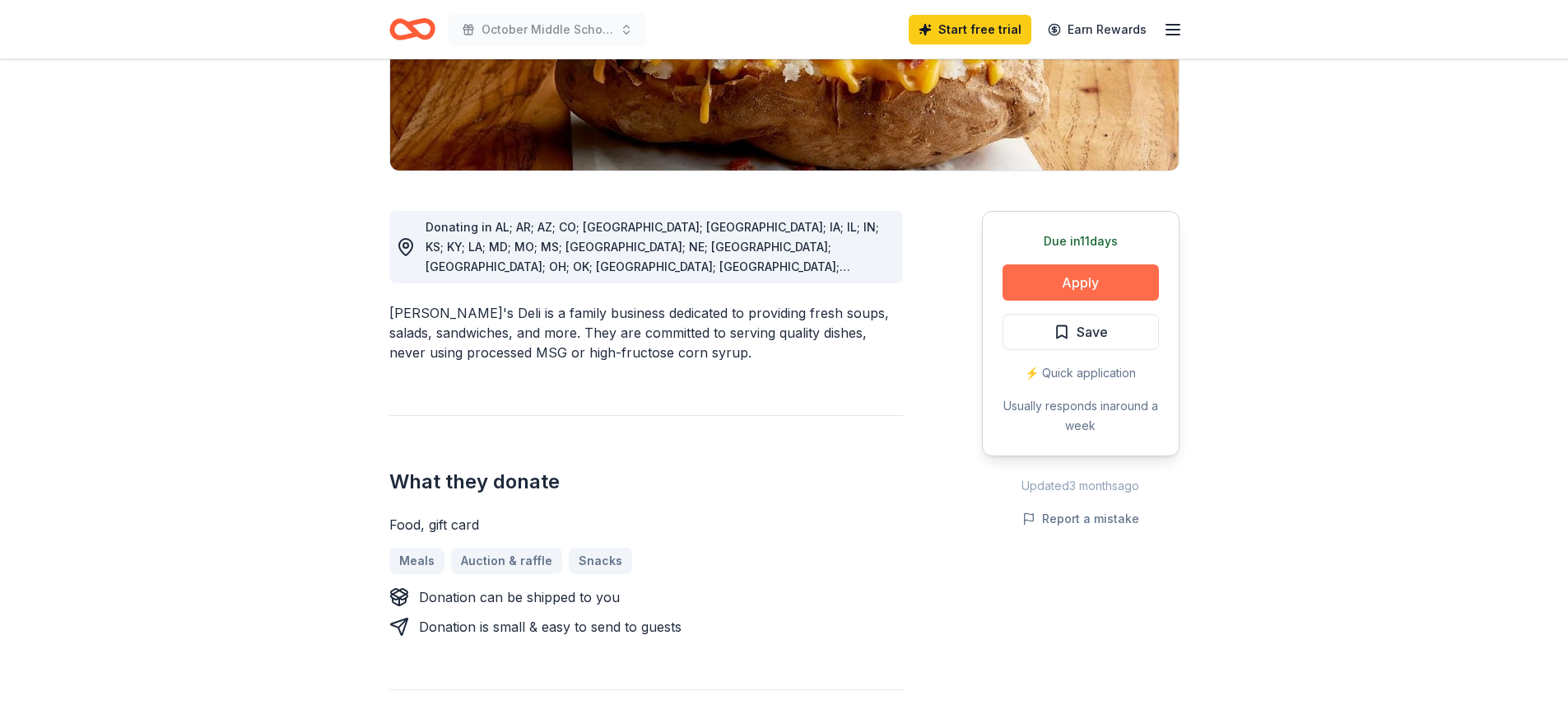
click at [1068, 289] on button "Apply" at bounding box center [1080, 282] width 156 height 36
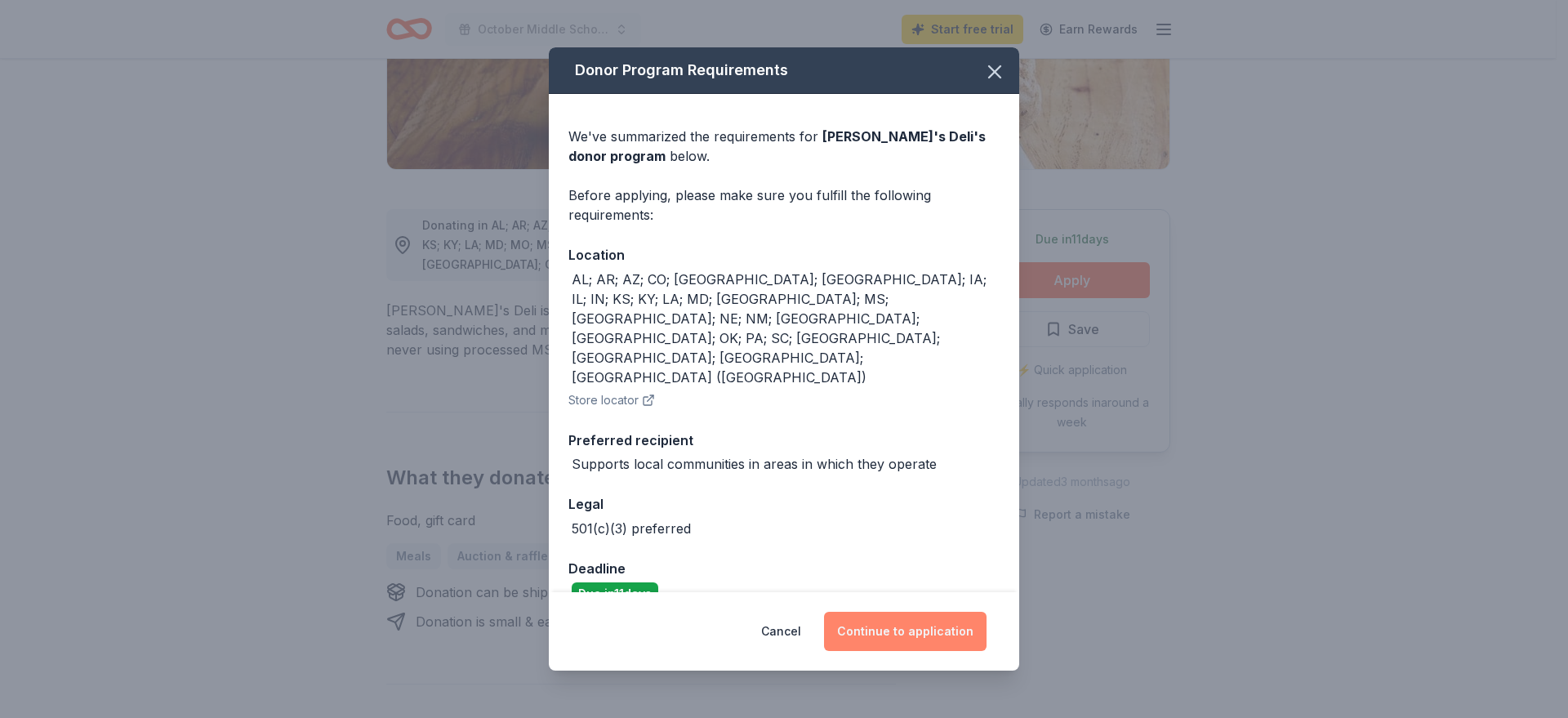
click at [928, 612] on button "Continue to application" at bounding box center [905, 631] width 163 height 39
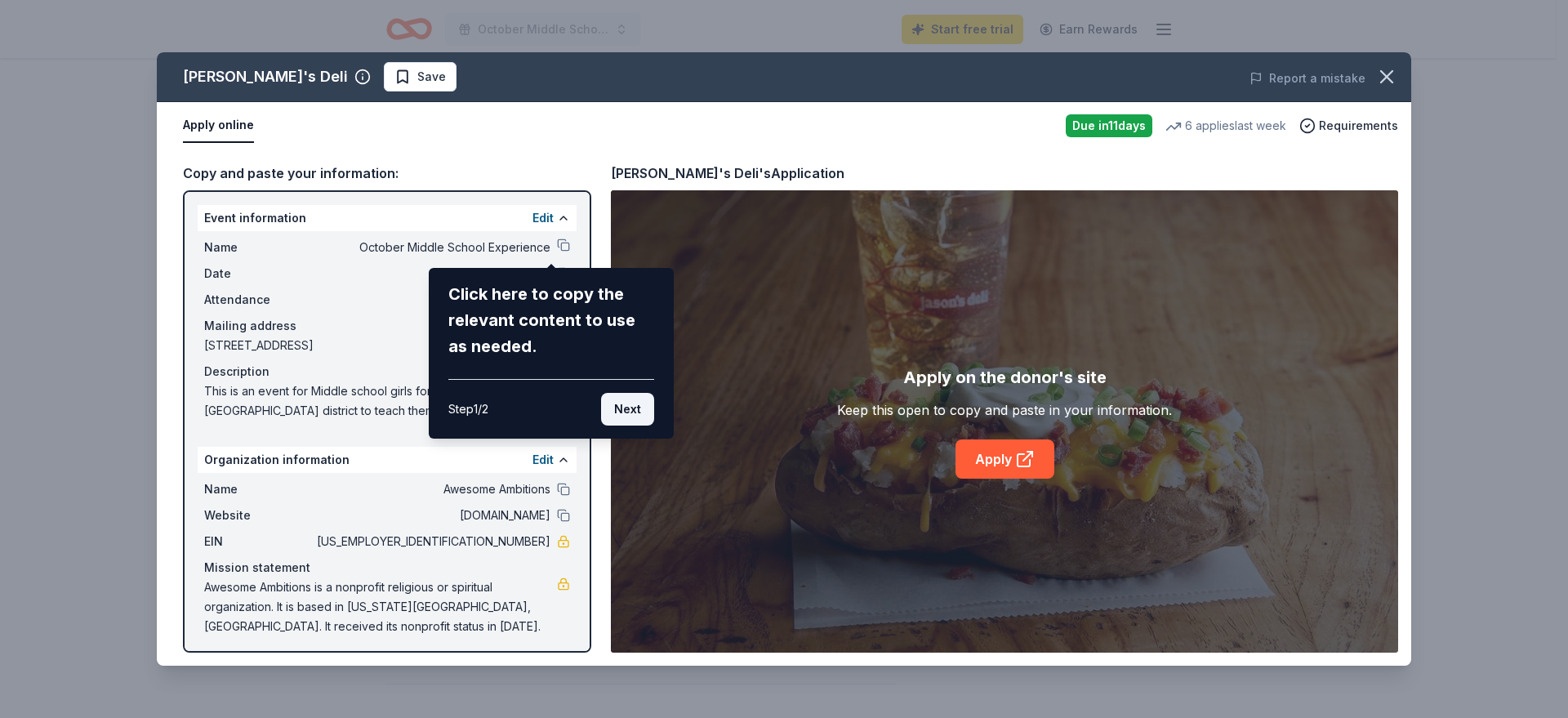
click at [623, 411] on button "Next" at bounding box center [628, 409] width 53 height 33
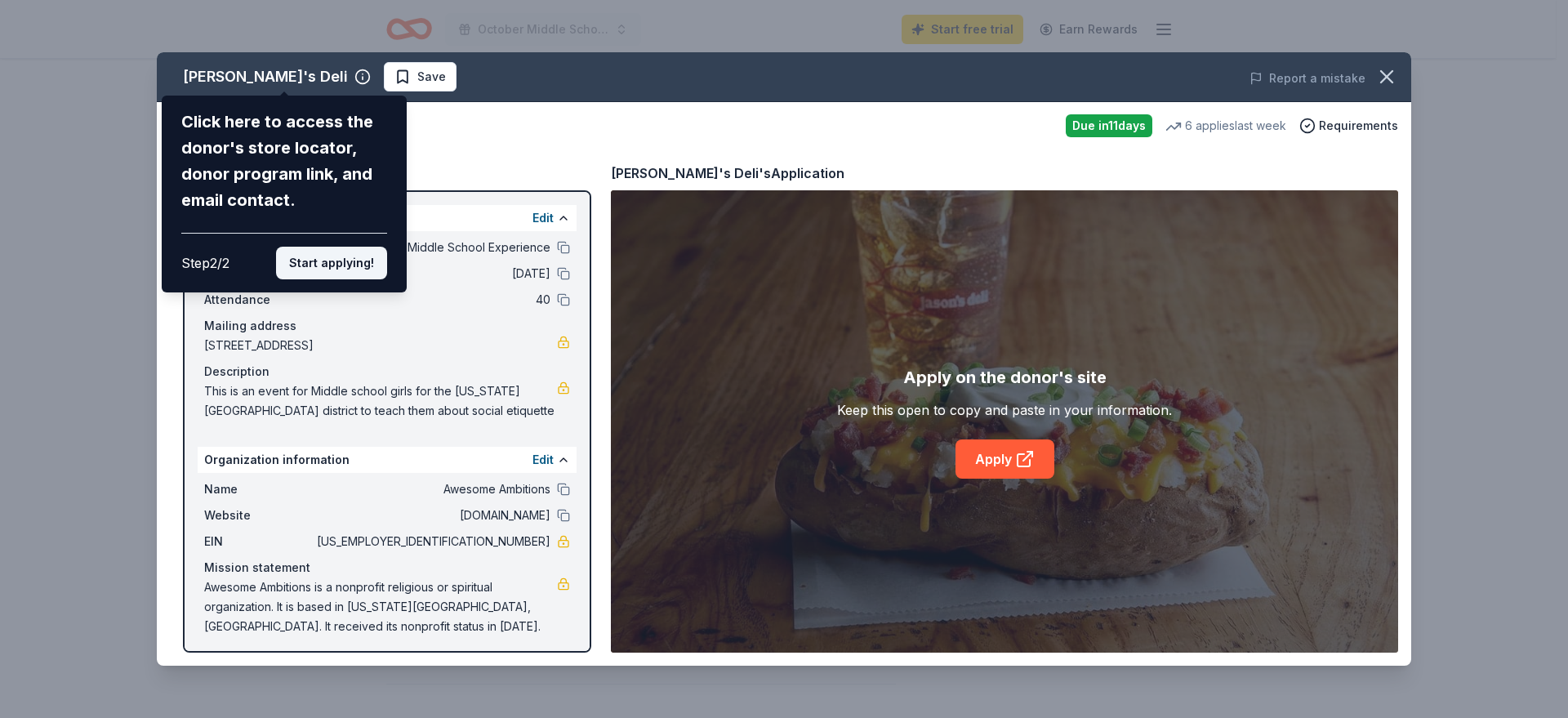
click at [321, 266] on button "Start applying!" at bounding box center [331, 263] width 111 height 33
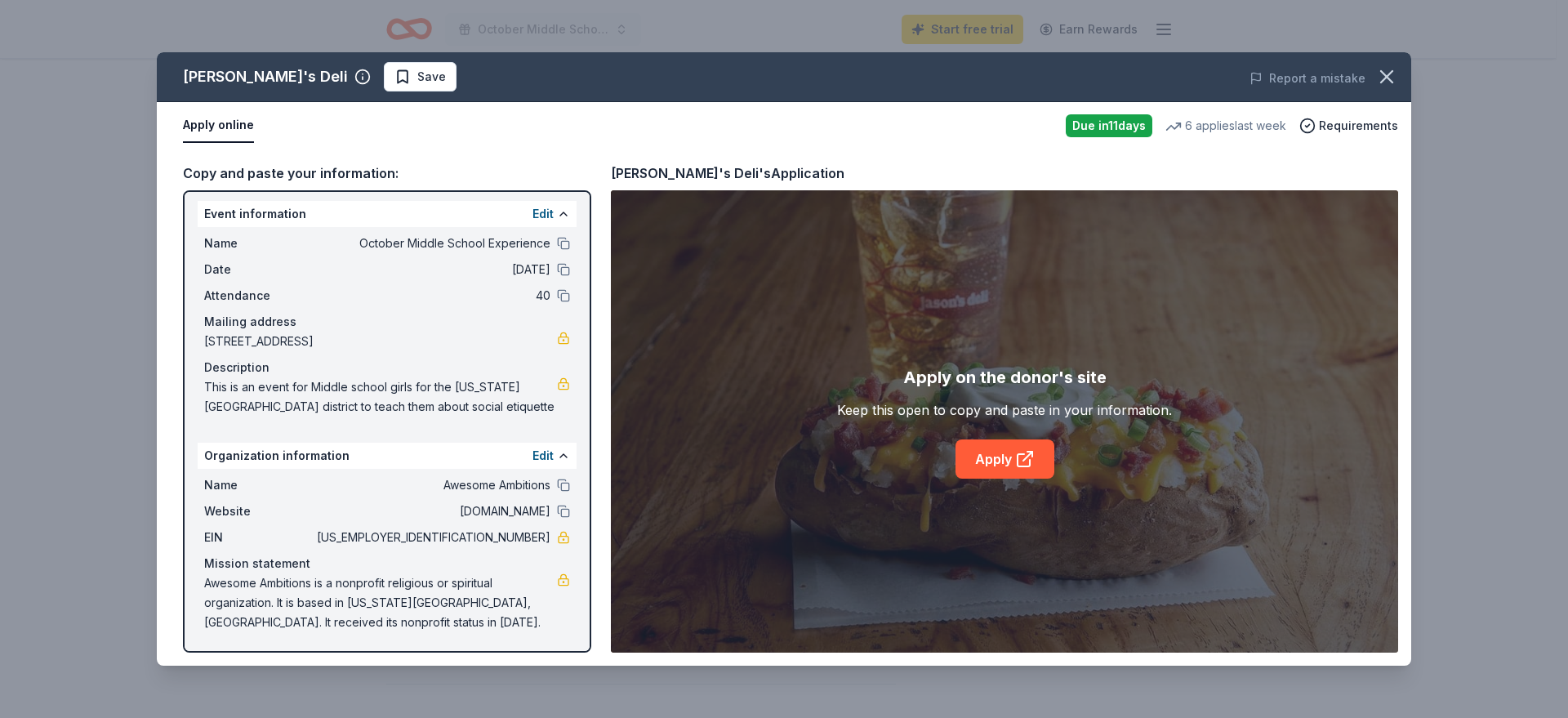
scroll to position [5, 0]
click at [1005, 454] on link "Apply" at bounding box center [1005, 459] width 98 height 39
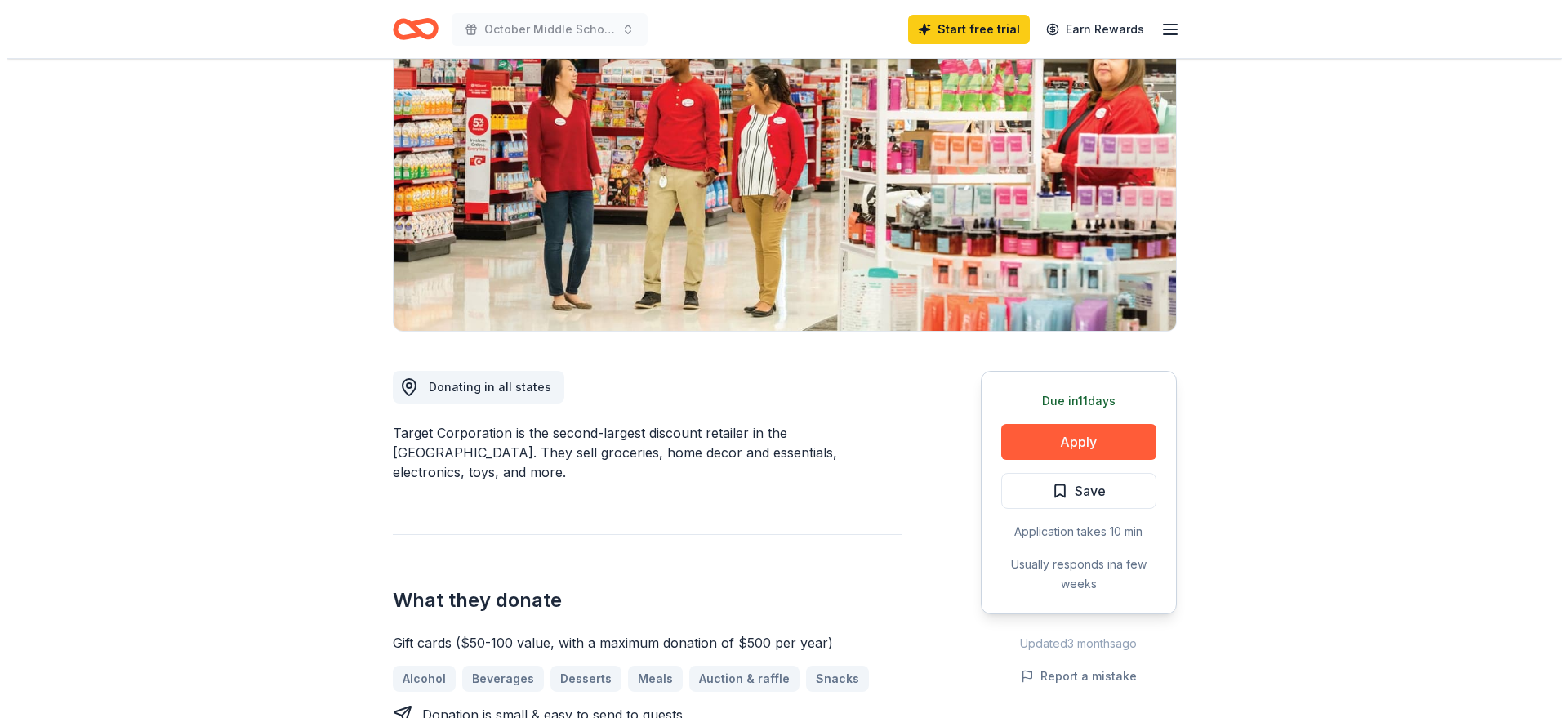
scroll to position [245, 0]
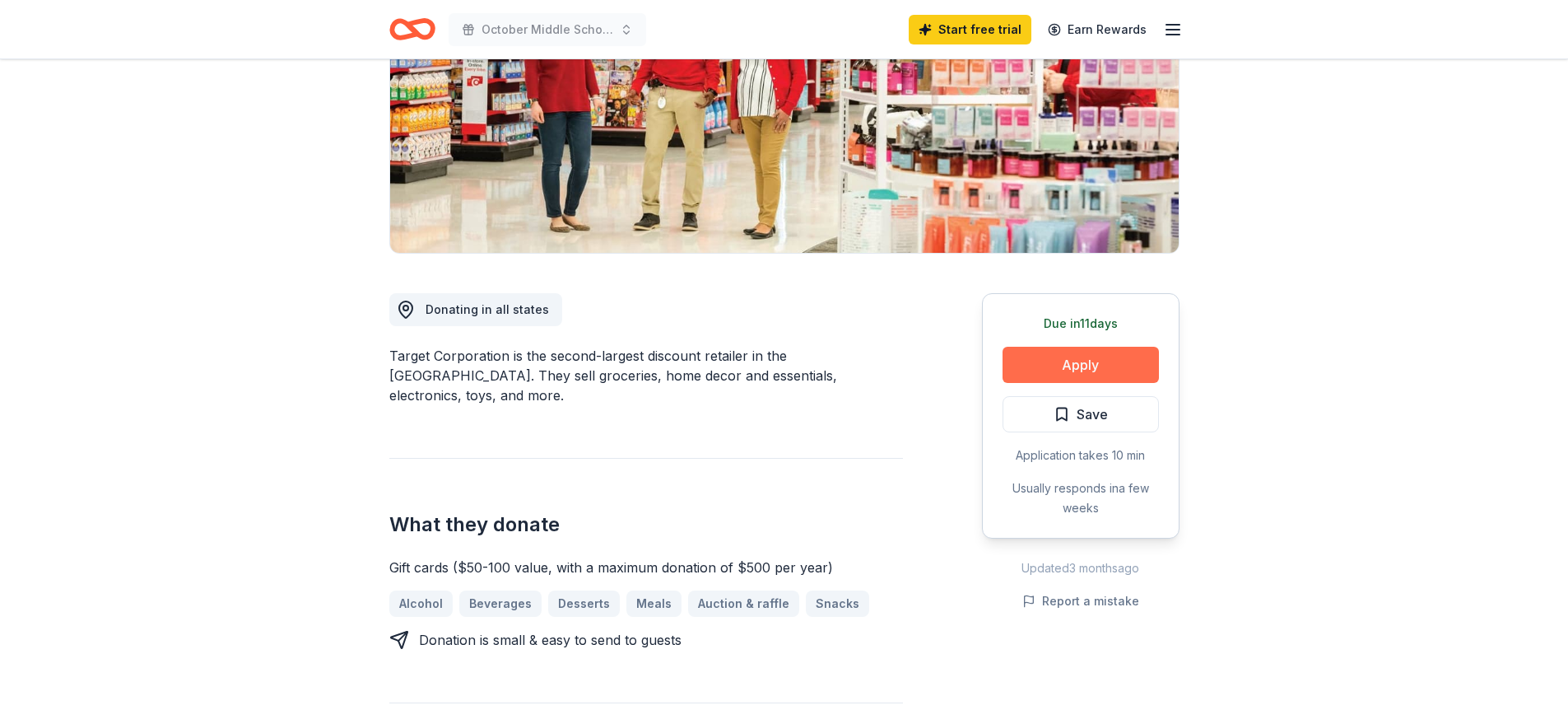
click at [1068, 362] on button "Apply" at bounding box center [1080, 364] width 156 height 36
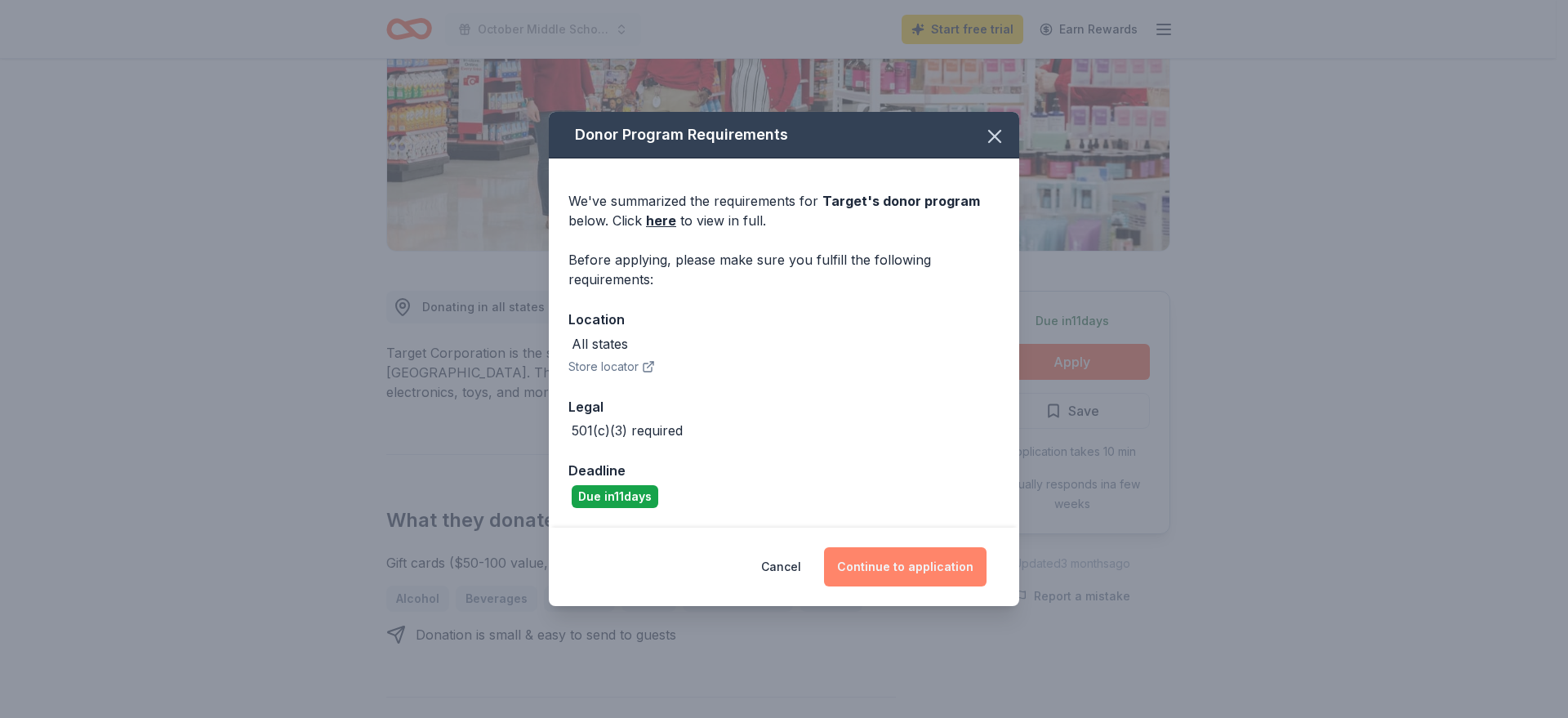
click at [896, 563] on button "Continue to application" at bounding box center [905, 567] width 163 height 39
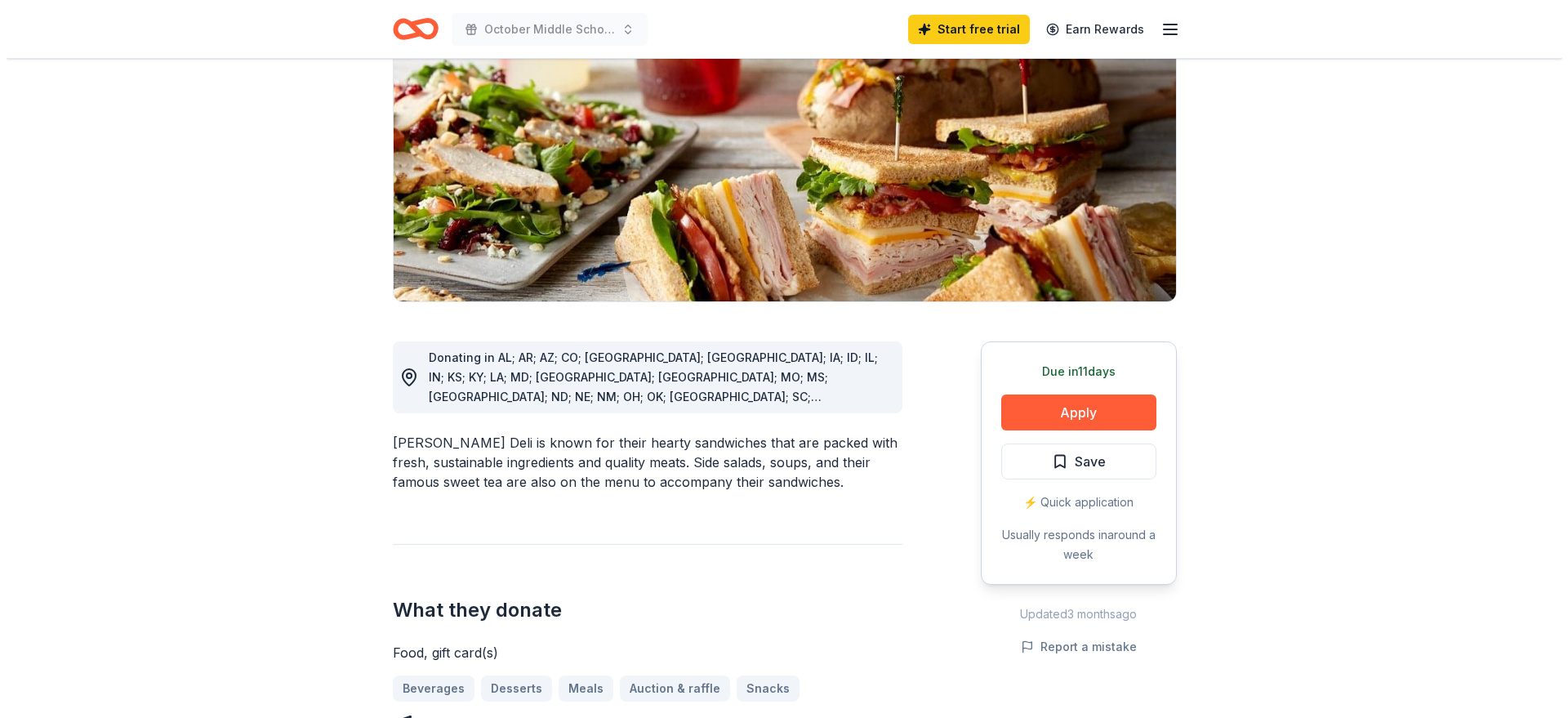
scroll to position [245, 0]
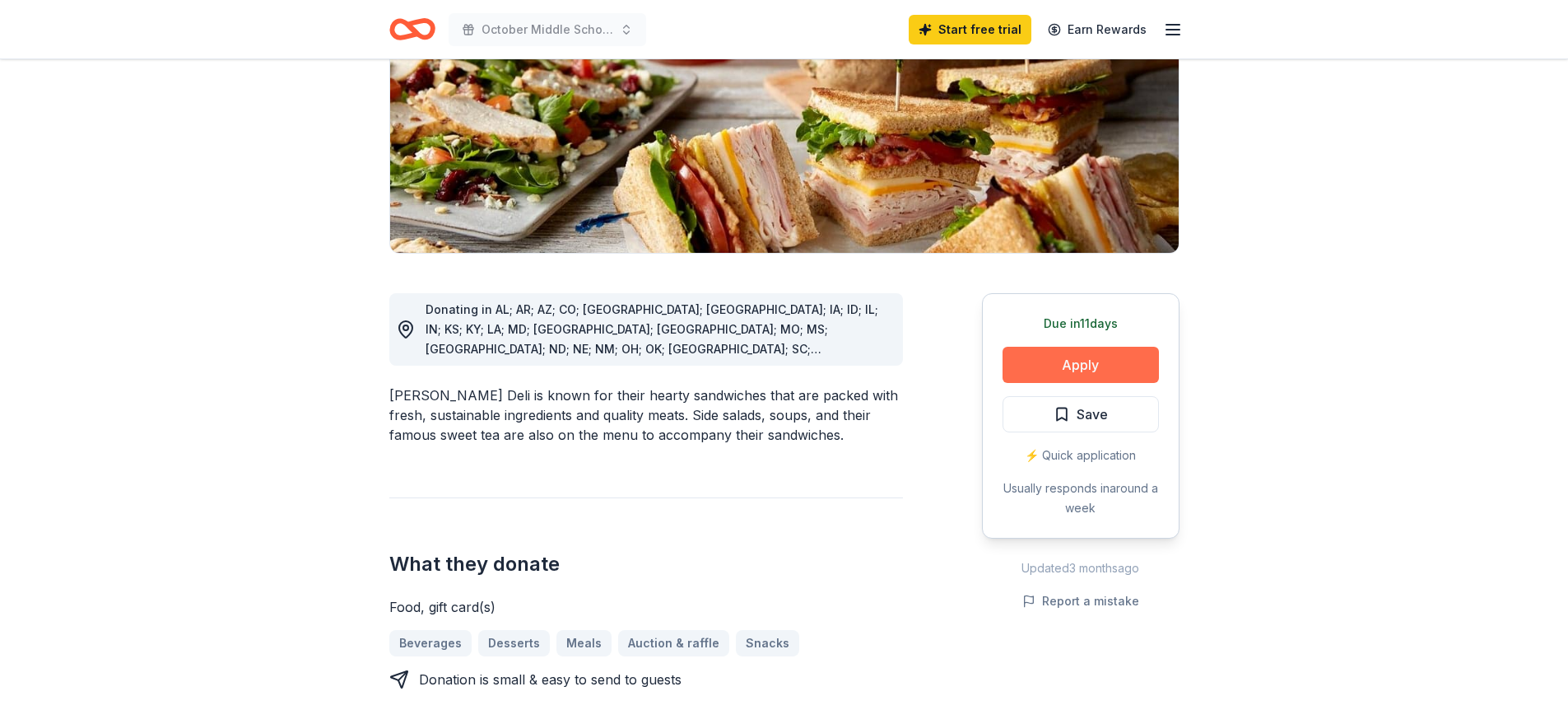
click at [1078, 374] on button "Apply" at bounding box center [1080, 364] width 156 height 36
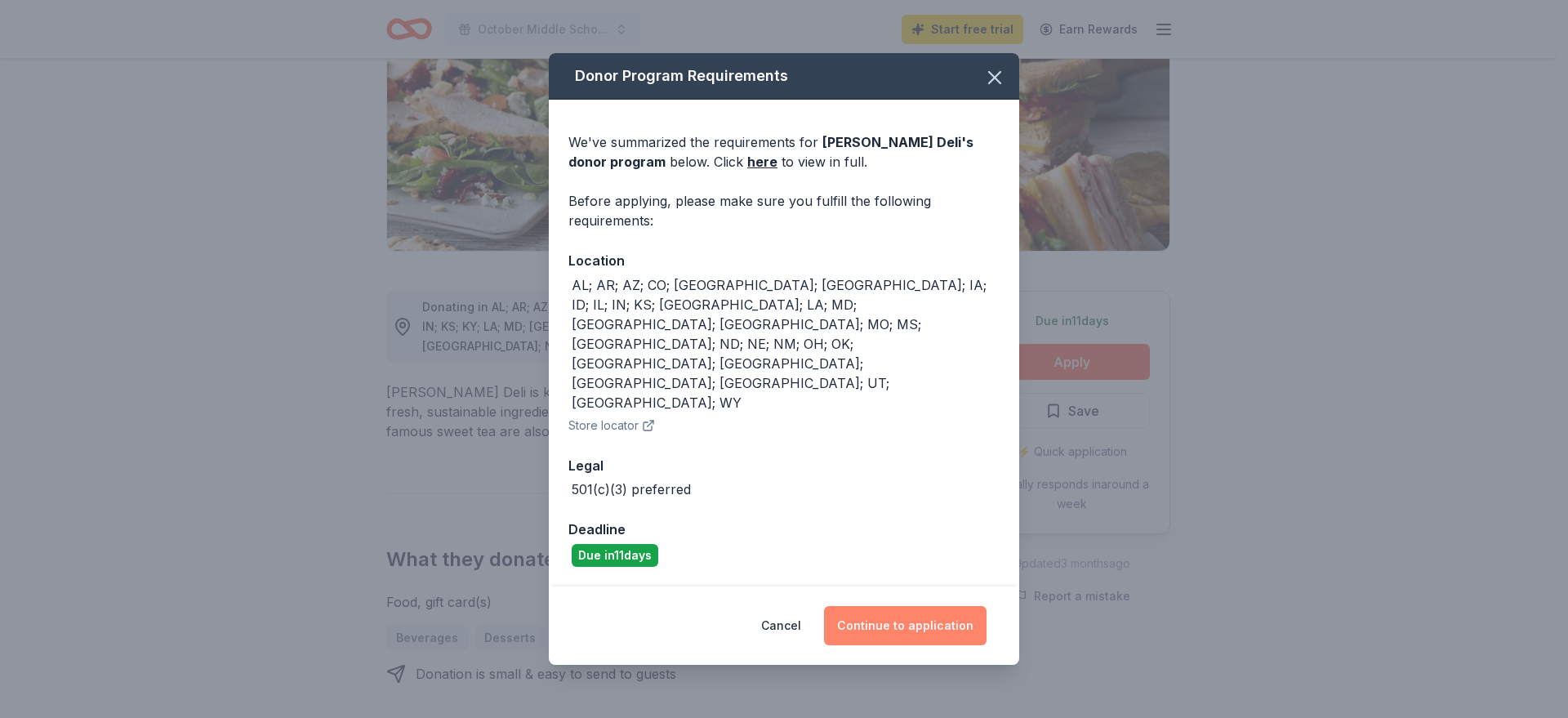
click at [904, 606] on button "Continue to application" at bounding box center [905, 625] width 163 height 39
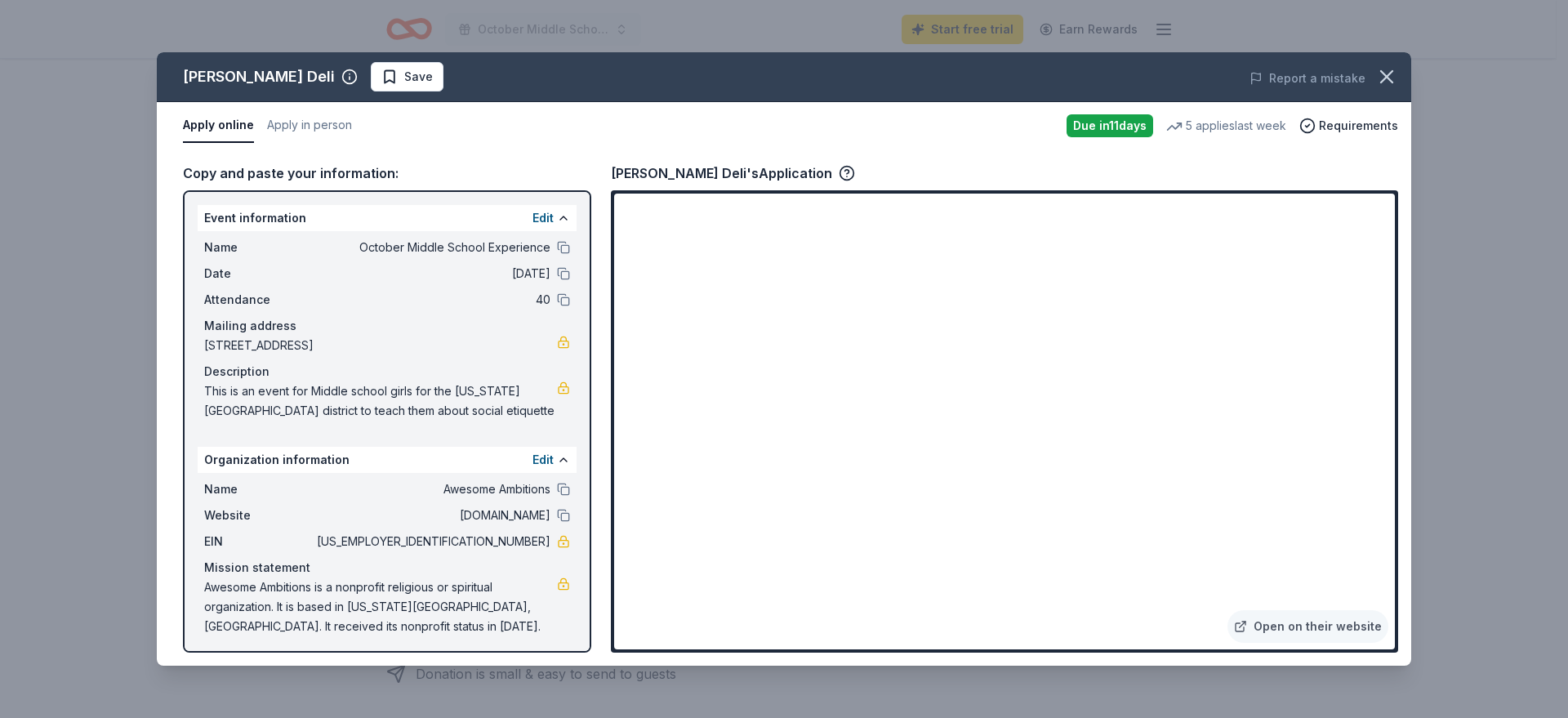
drag, startPoint x: 206, startPoint y: 392, endPoint x: 269, endPoint y: 397, distance: 63.2
click at [272, 402] on span "This is an event for Middle school girls for the Kansas City School district to…" at bounding box center [381, 400] width 353 height 39
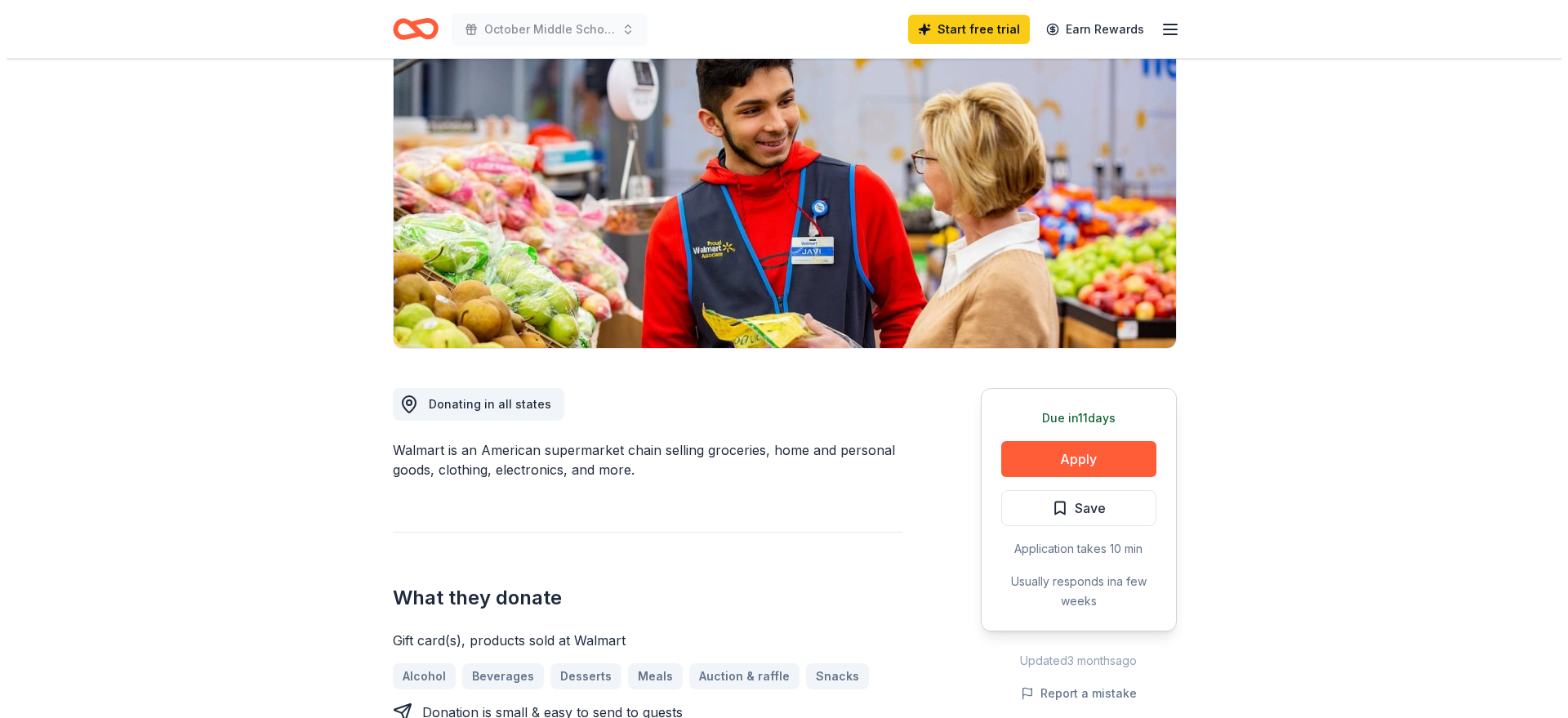
scroll to position [245, 0]
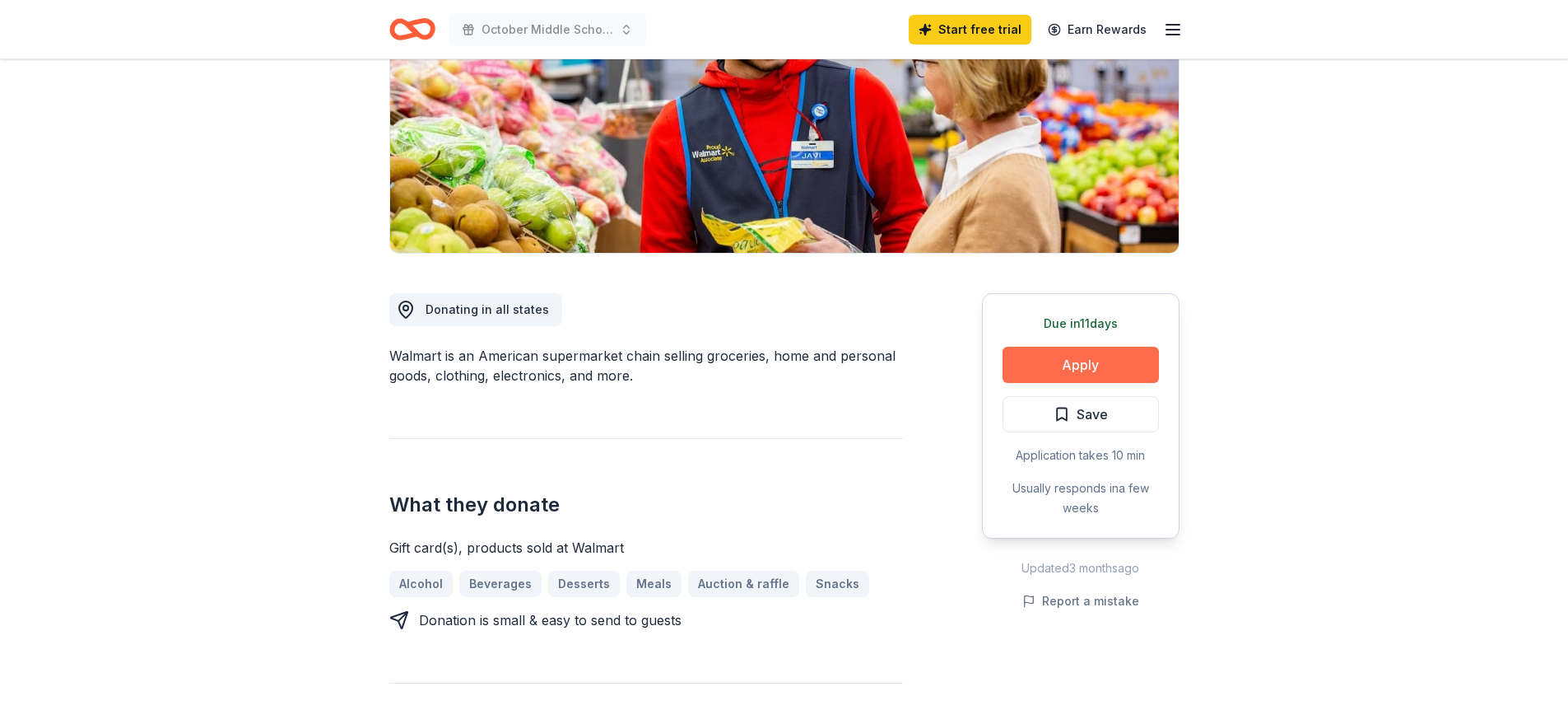
click at [1068, 371] on button "Apply" at bounding box center [1080, 364] width 156 height 36
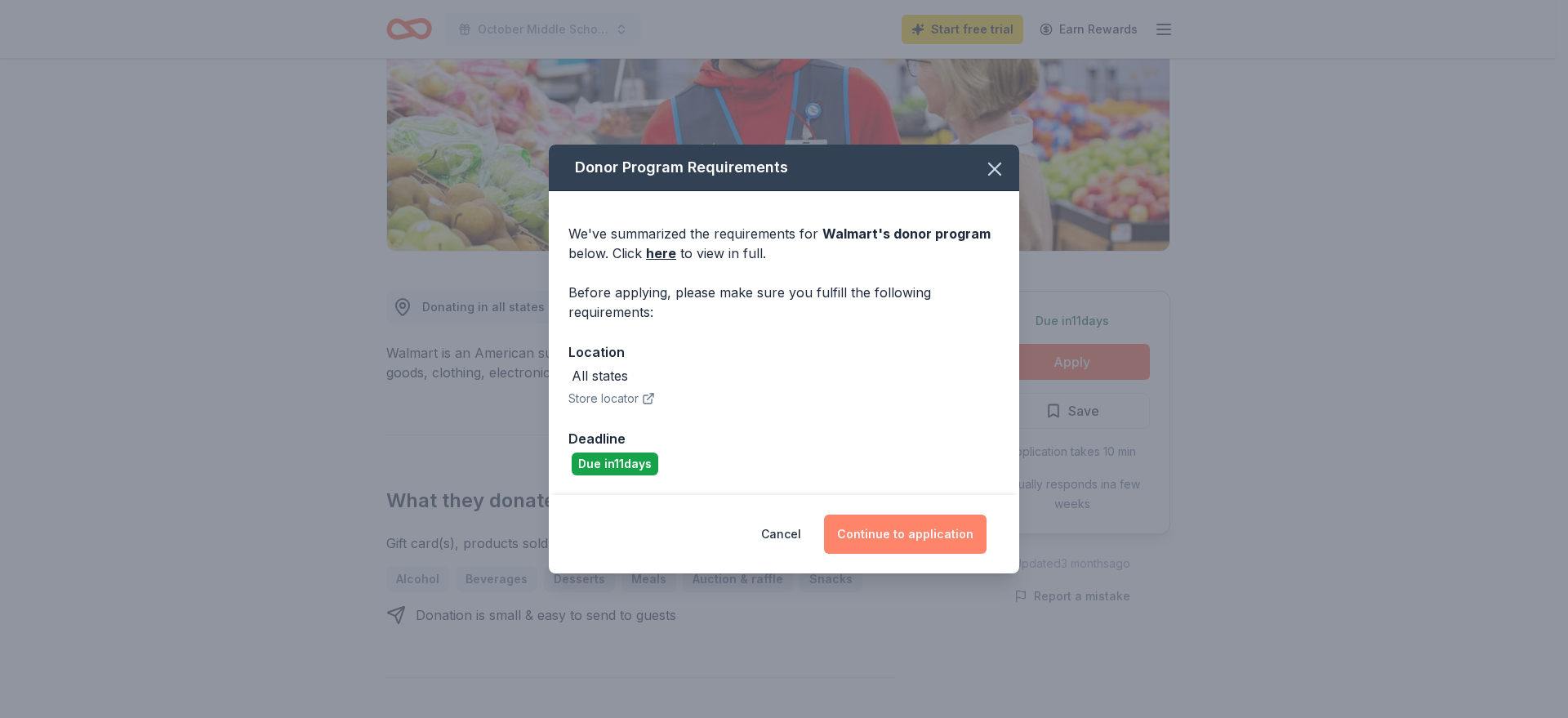
click at [919, 530] on button "Continue to application" at bounding box center [905, 534] width 163 height 39
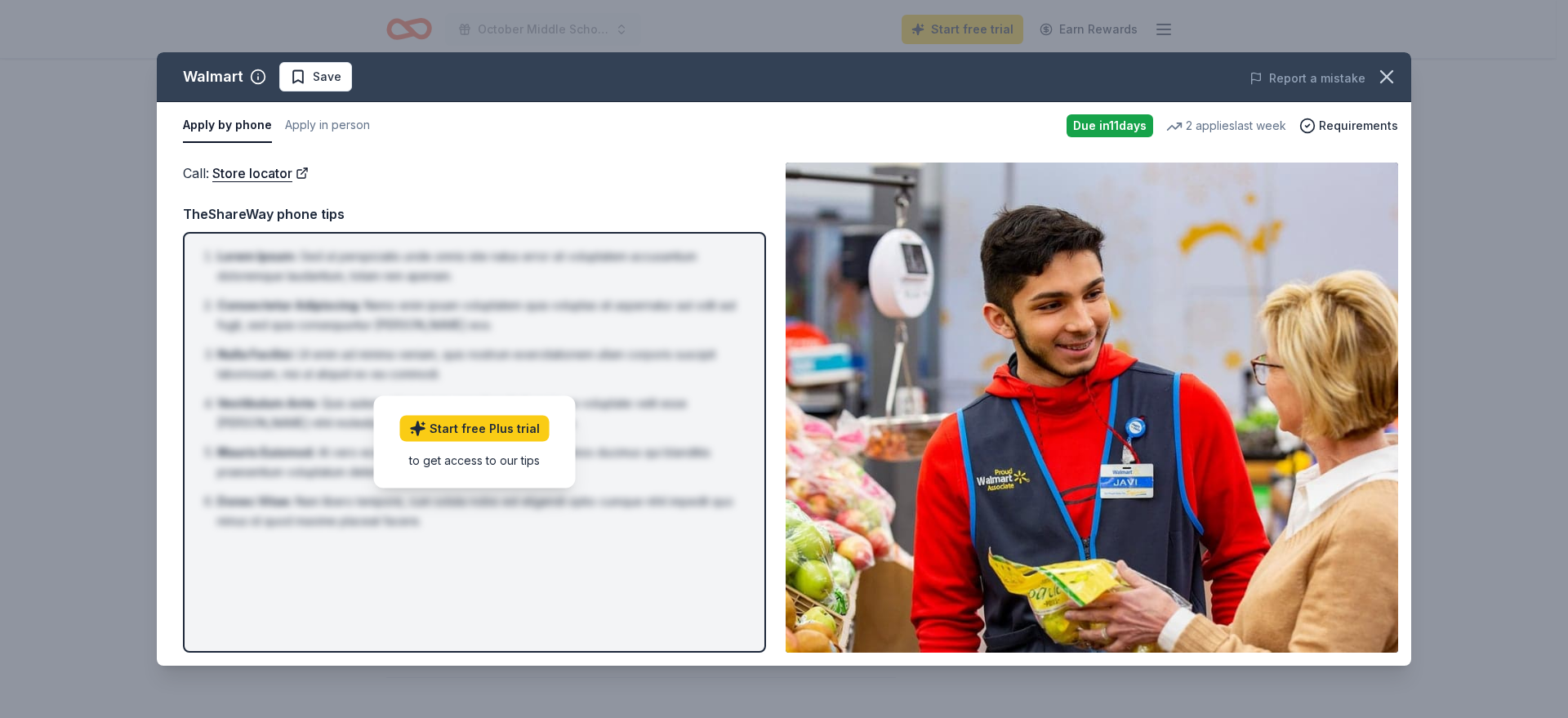
click at [705, 196] on div "Call : Store locator TheShareWay phone tips Lorem Ipsum : Sed ut perspiciatis u…" at bounding box center [475, 407] width 583 height 490
click at [1119, 124] on div "Due in 11 days" at bounding box center [1110, 125] width 87 height 22
click at [1098, 287] on img at bounding box center [1091, 407] width 613 height 490
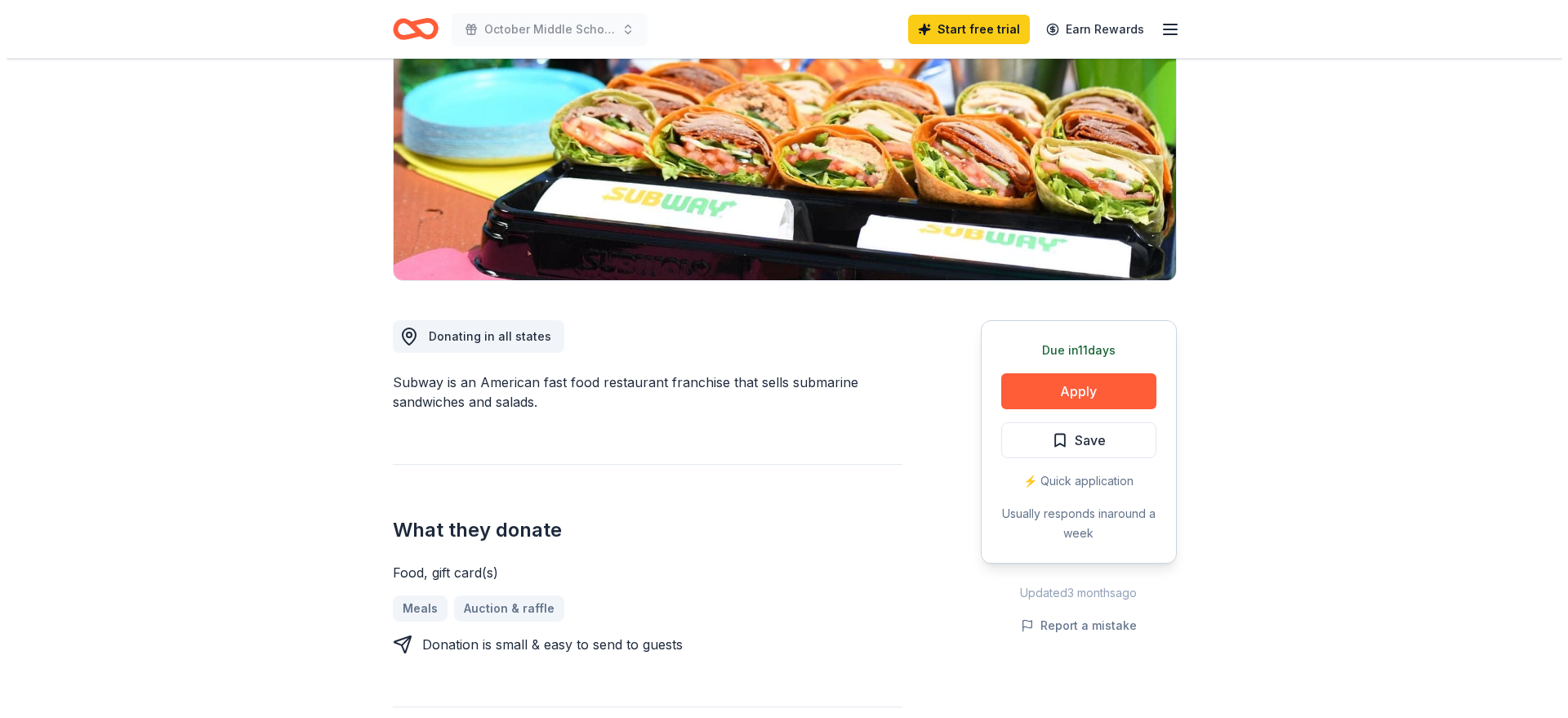
scroll to position [245, 0]
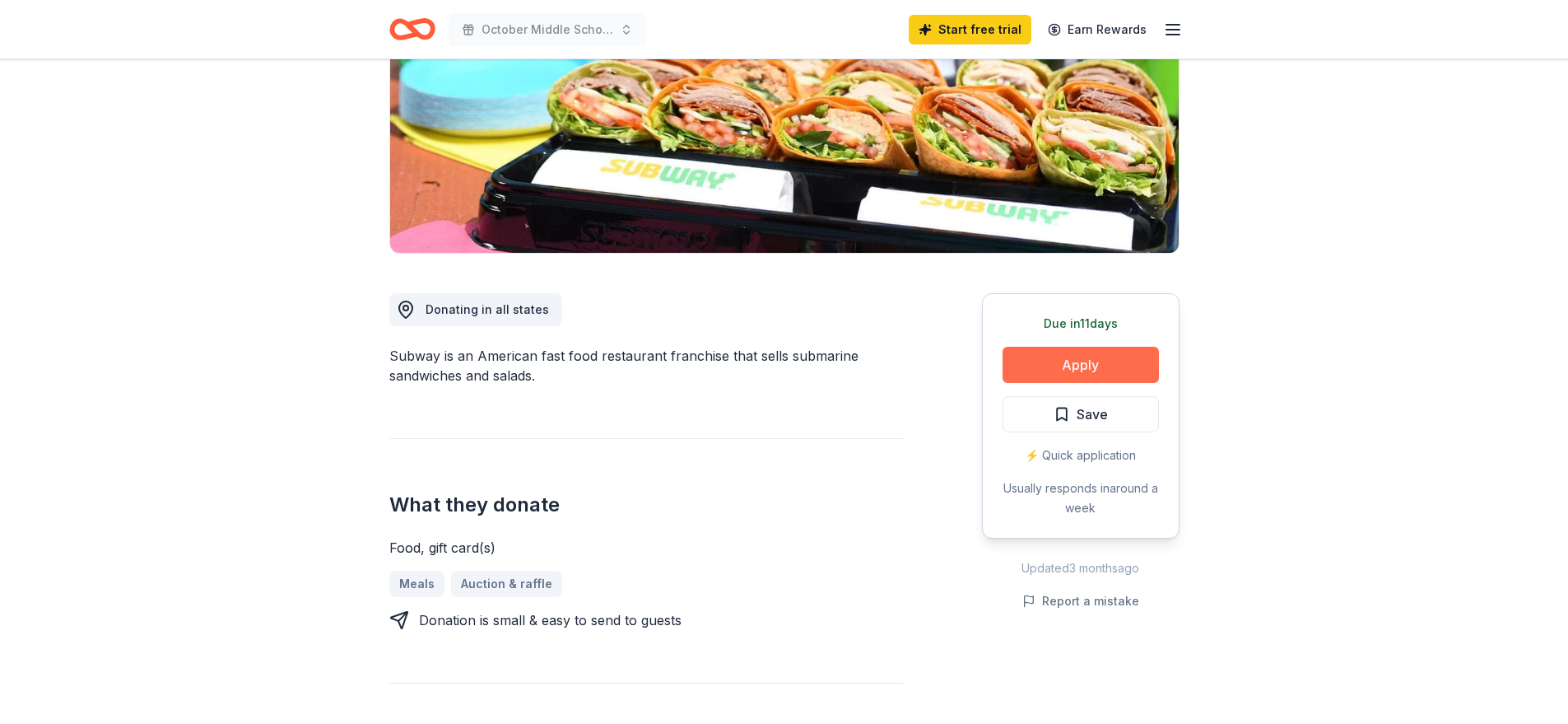
click at [1084, 370] on button "Apply" at bounding box center [1080, 364] width 156 height 36
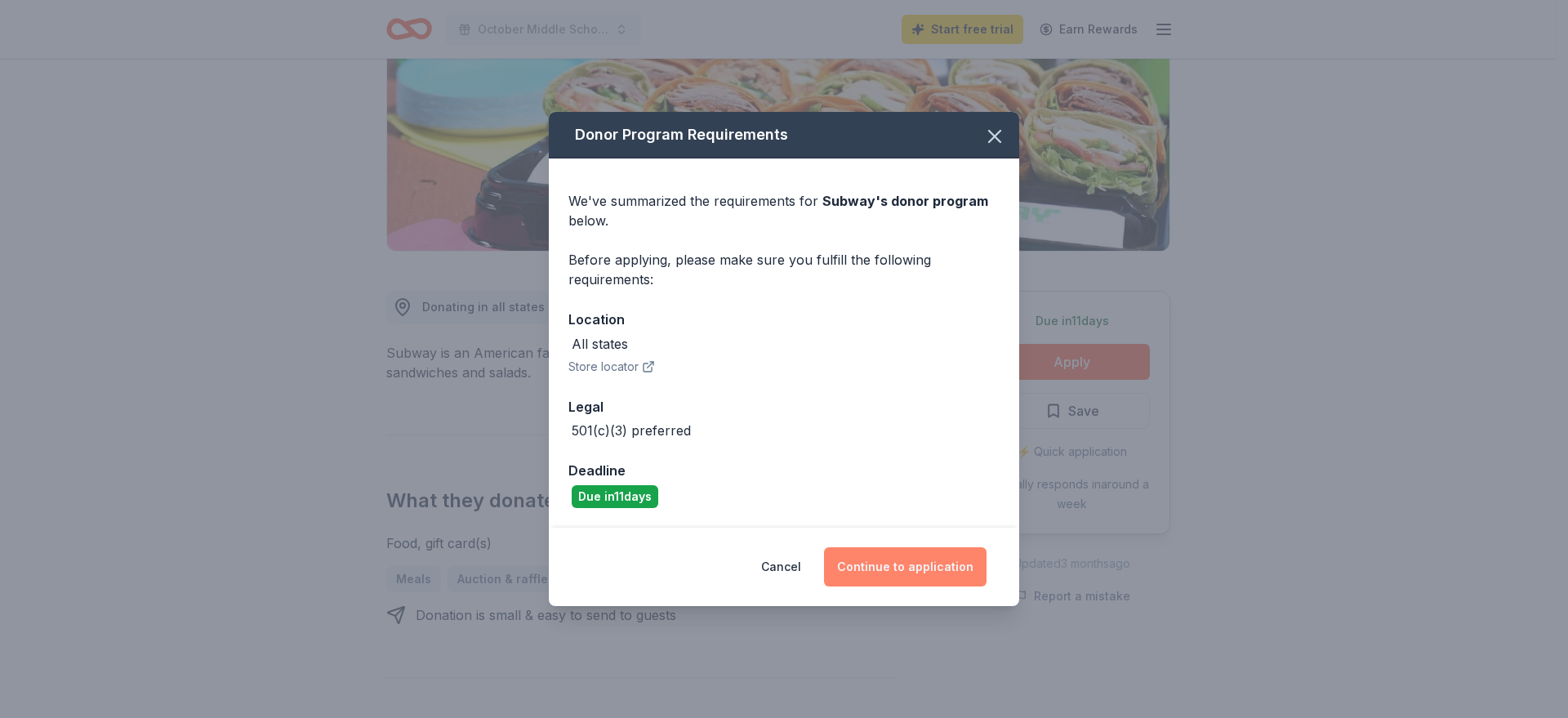
click at [911, 563] on button "Continue to application" at bounding box center [905, 567] width 163 height 39
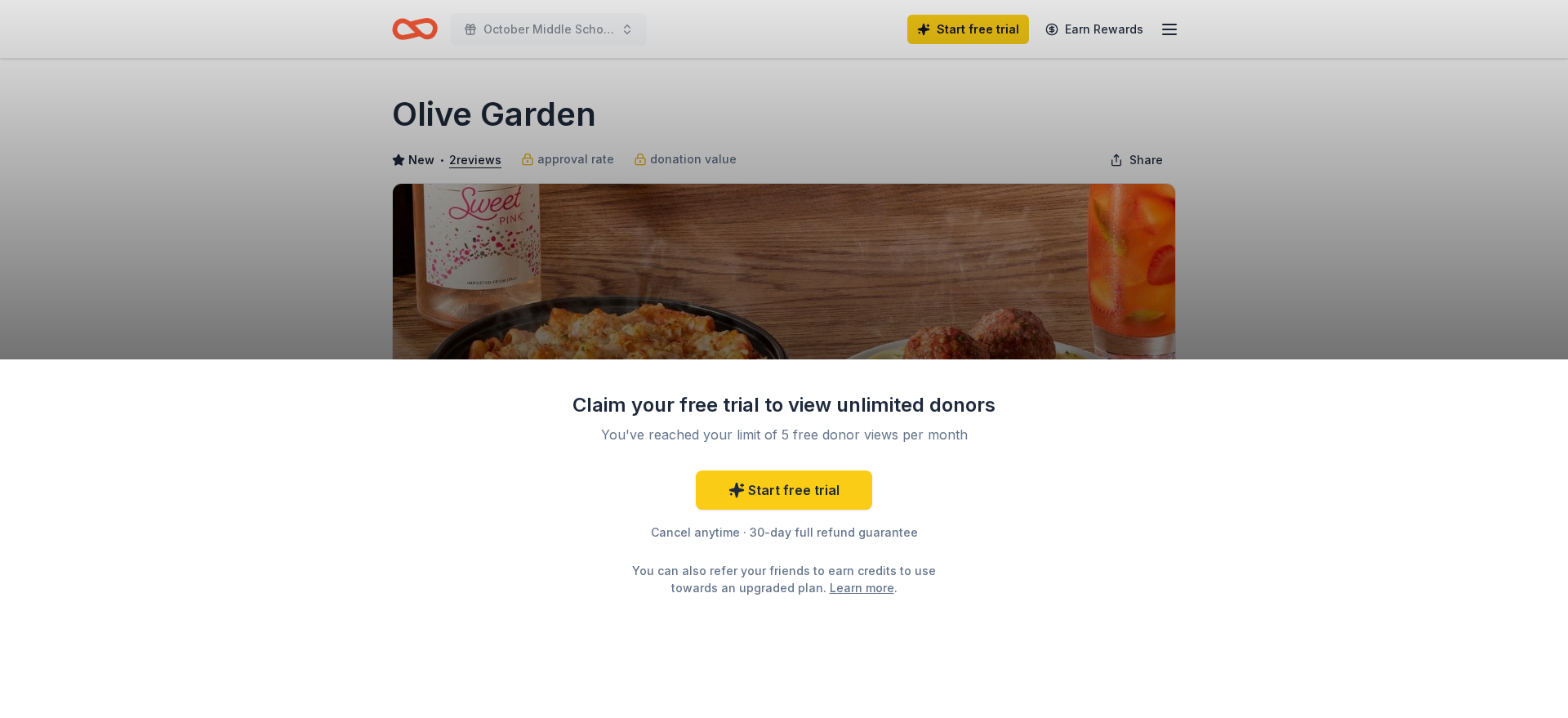
click at [1373, 270] on div "Claim your free trial to view unlimited donors You've reached your limit of 5 f…" at bounding box center [784, 359] width 1568 height 718
